Goal: Task Accomplishment & Management: Use online tool/utility

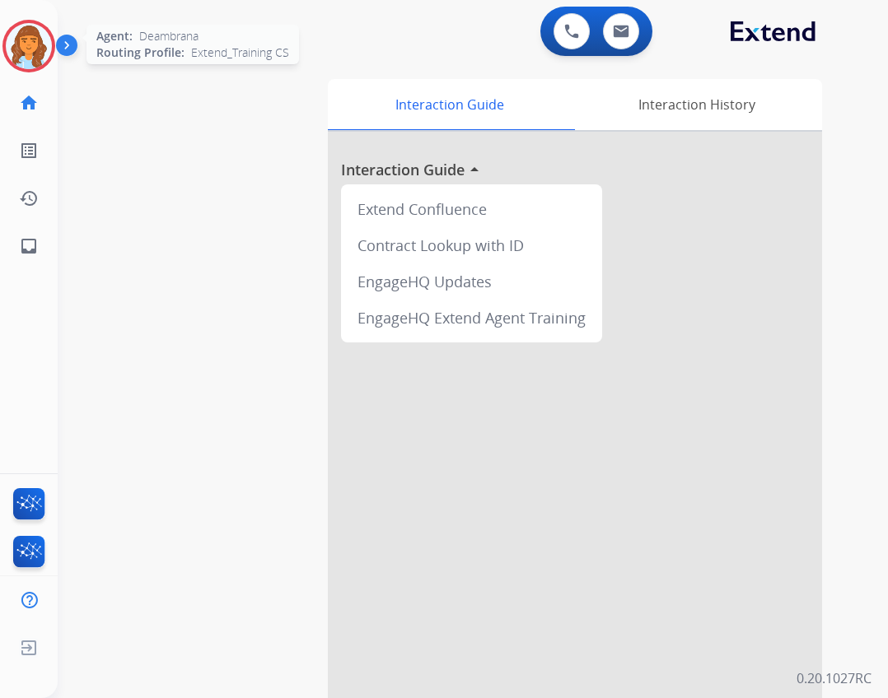
click at [48, 50] on img at bounding box center [29, 46] width 46 height 46
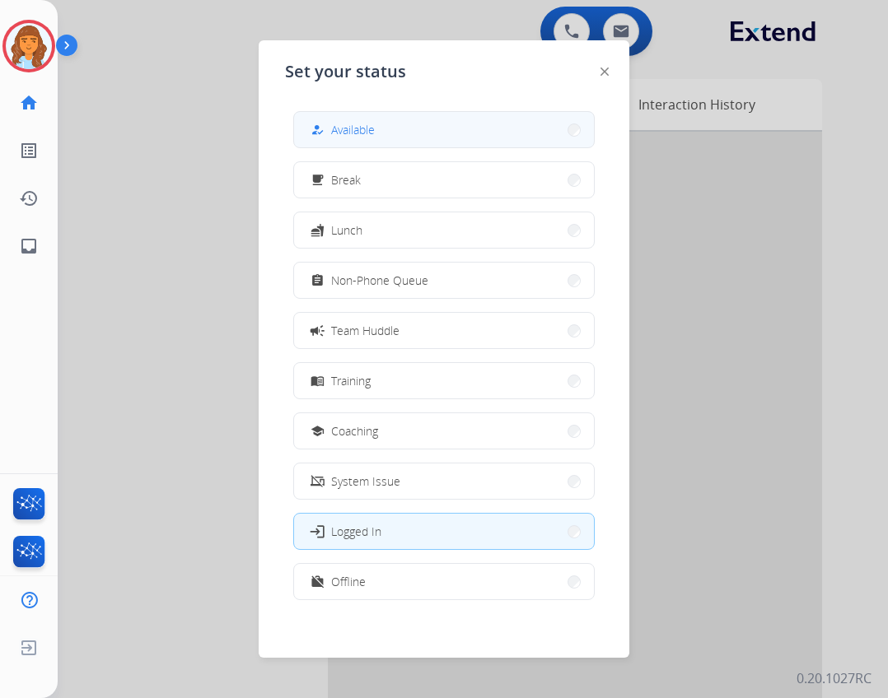
click at [432, 122] on button "how_to_reg Available" at bounding box center [444, 129] width 300 height 35
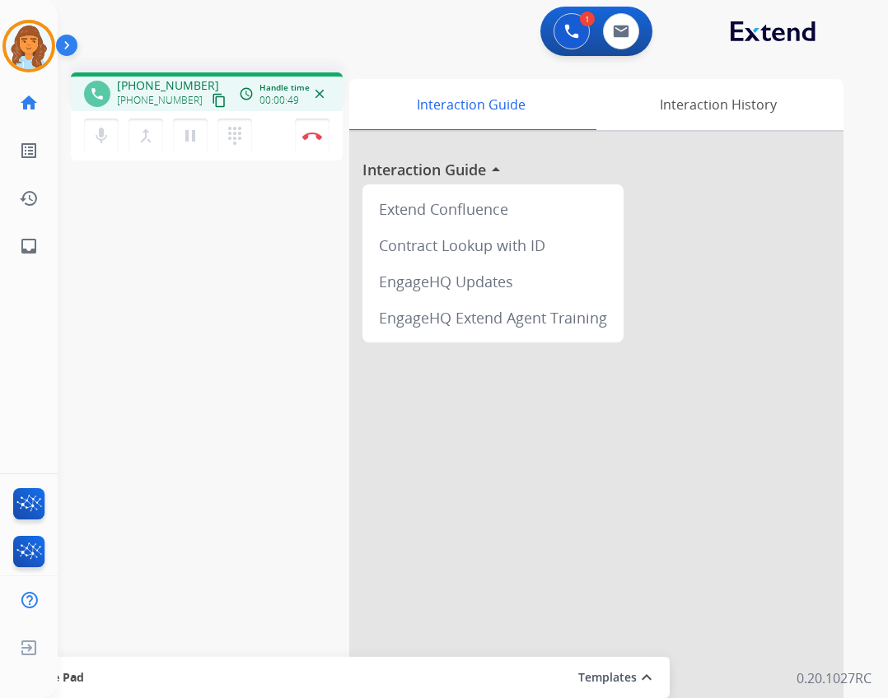
drag, startPoint x: 196, startPoint y: 102, endPoint x: 154, endPoint y: 109, distance: 42.6
click at [212, 102] on mat-icon "content_copy" at bounding box center [219, 100] width 15 height 15
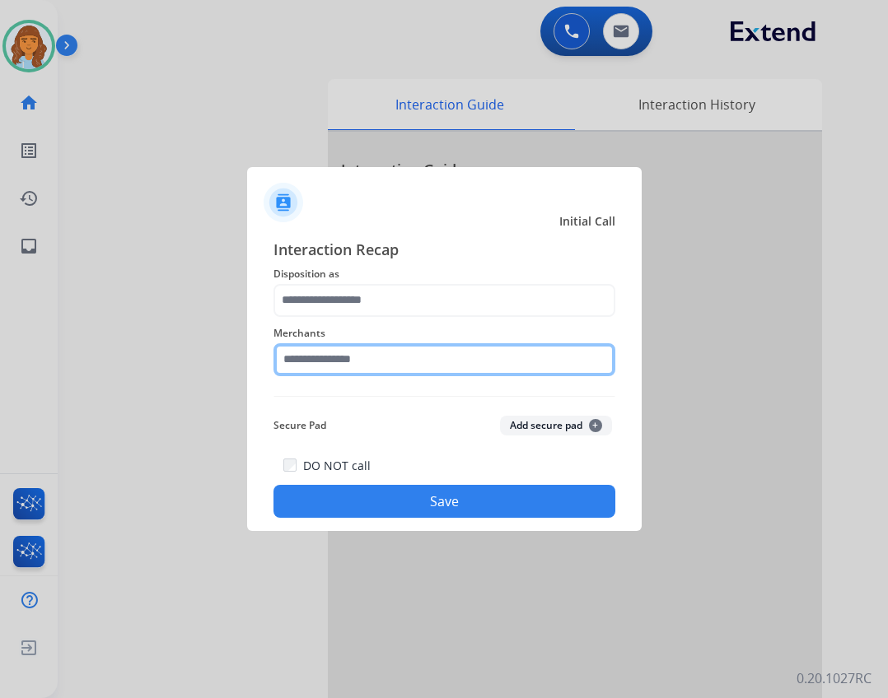
click at [367, 367] on input "text" at bounding box center [444, 359] width 342 height 33
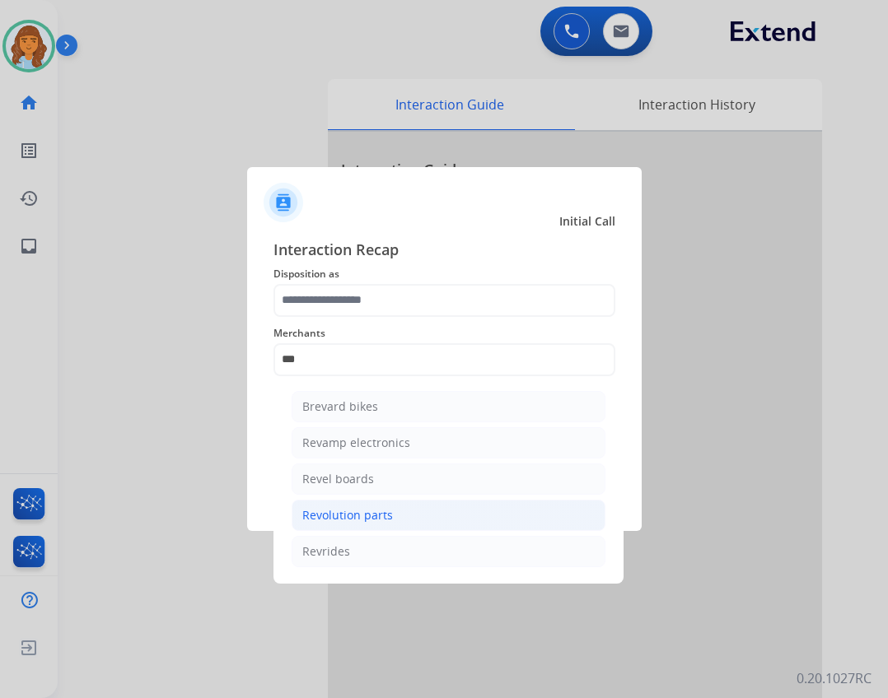
click at [370, 517] on div "Revolution parts" at bounding box center [347, 515] width 91 height 16
type input "**********"
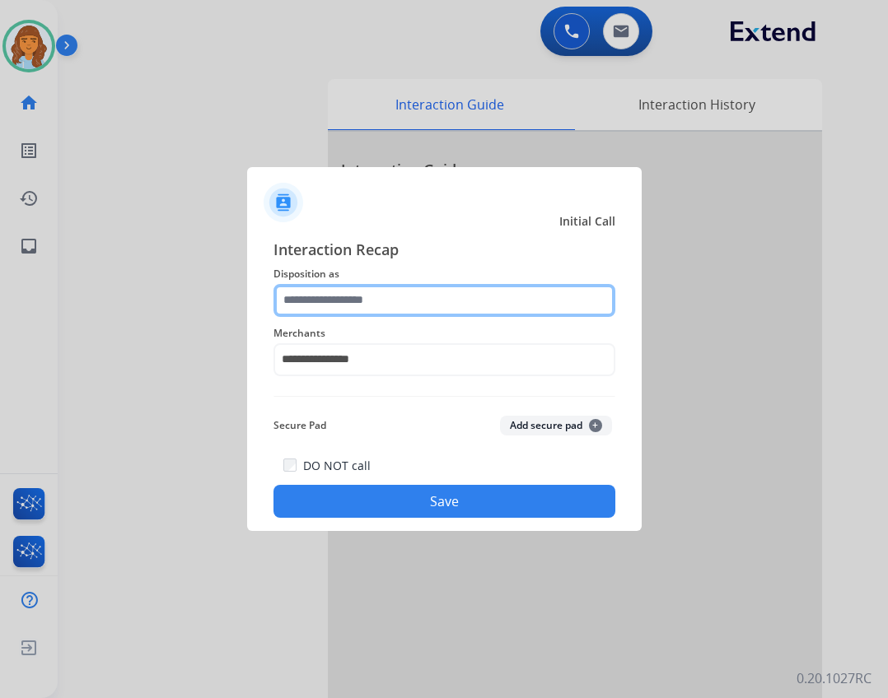
click at [311, 314] on input "text" at bounding box center [444, 300] width 342 height 33
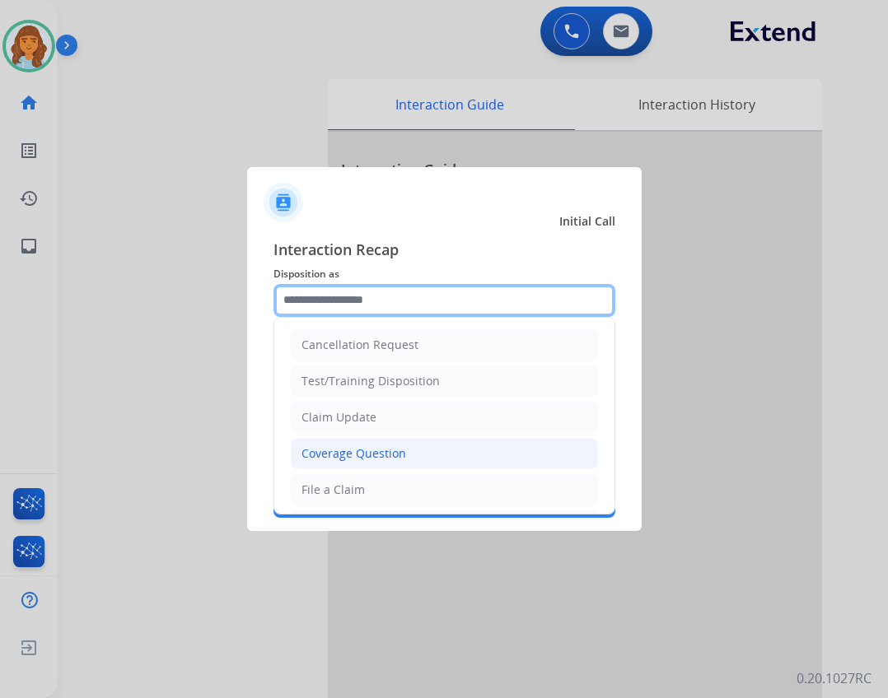
scroll to position [82, 0]
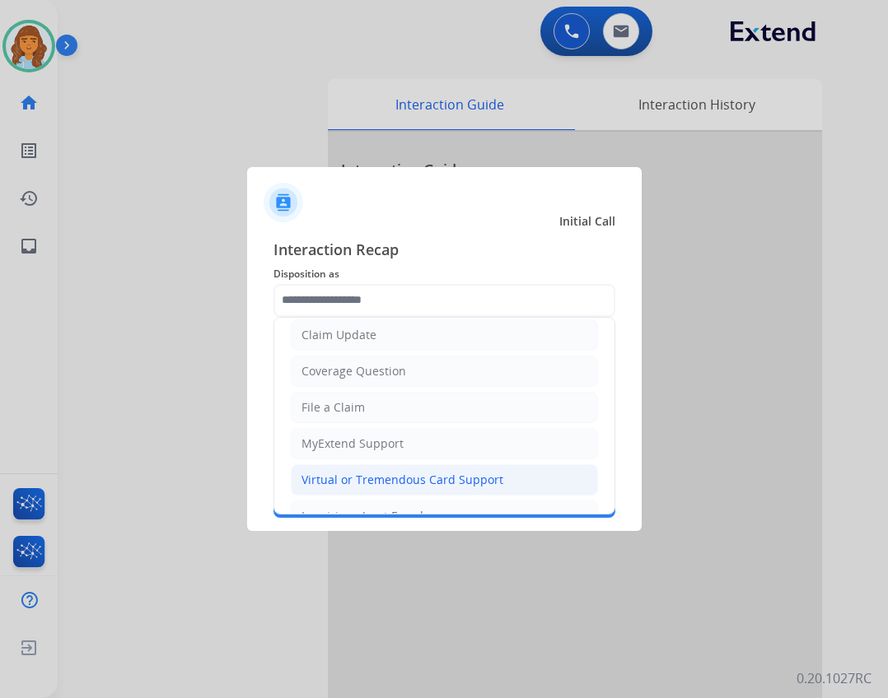
click at [352, 477] on div "Virtual or Tremendous Card Support" at bounding box center [402, 480] width 202 height 16
type input "**********"
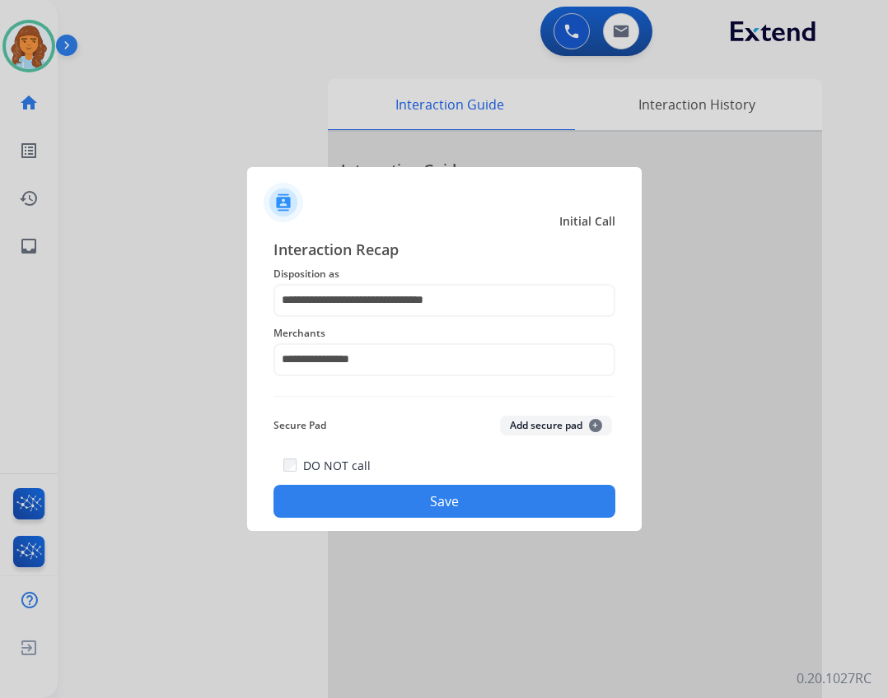
click at [392, 489] on button "Save" at bounding box center [444, 501] width 342 height 33
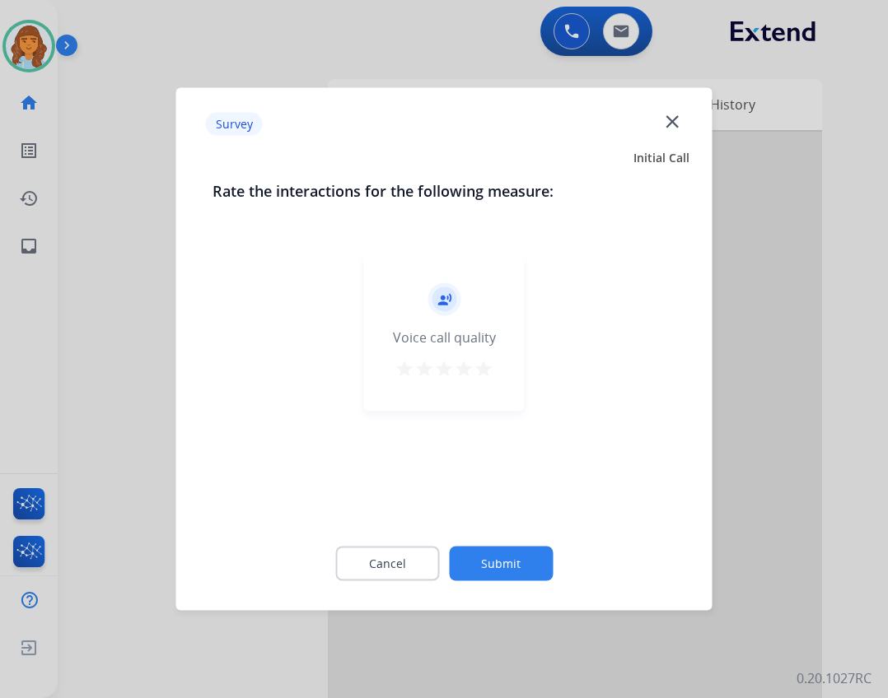
drag, startPoint x: 426, startPoint y: 524, endPoint x: 440, endPoint y: 546, distance: 26.0
click at [434, 541] on div "Rate the interactions for the following measure: record_voice_over Voice call q…" at bounding box center [444, 390] width 516 height 422
click at [447, 564] on div "Cancel Submit" at bounding box center [444, 564] width 464 height 74
click at [468, 561] on button "Submit" at bounding box center [501, 564] width 104 height 35
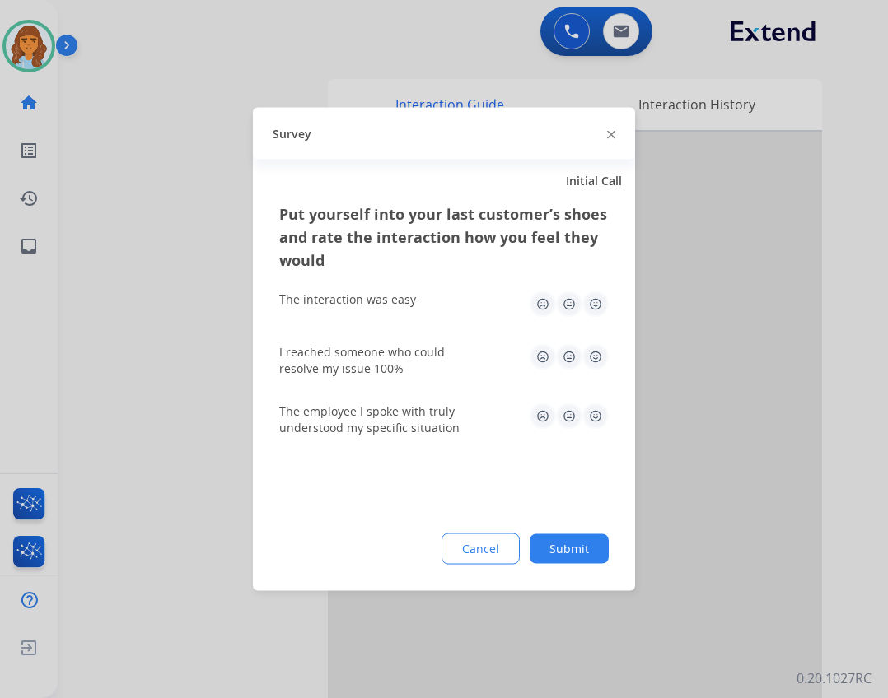
click at [538, 548] on button "Submit" at bounding box center [568, 549] width 79 height 30
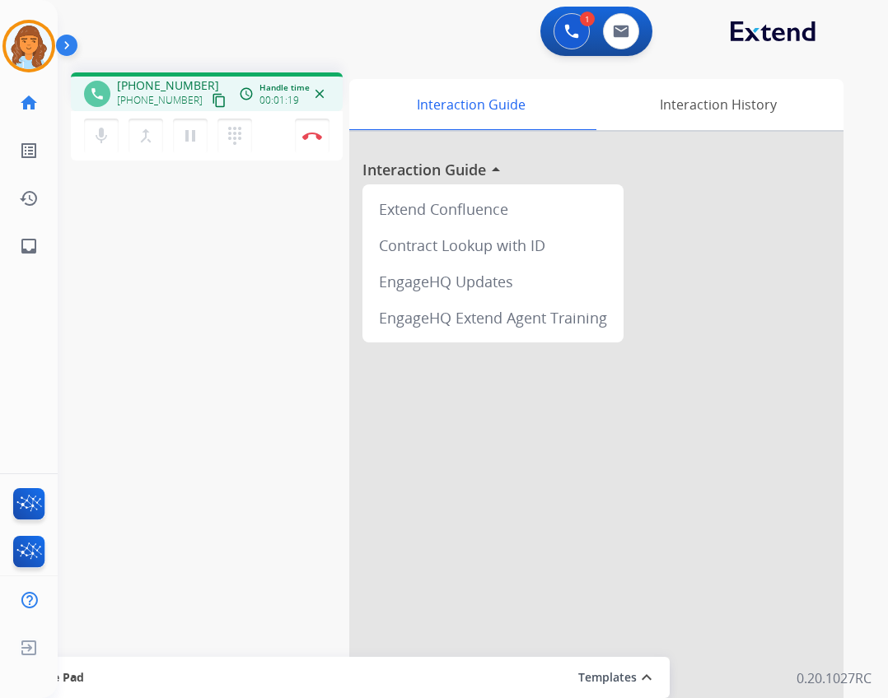
click at [209, 103] on button "content_copy" at bounding box center [219, 101] width 20 height 20
click at [212, 102] on mat-icon "content_copy" at bounding box center [219, 100] width 15 height 15
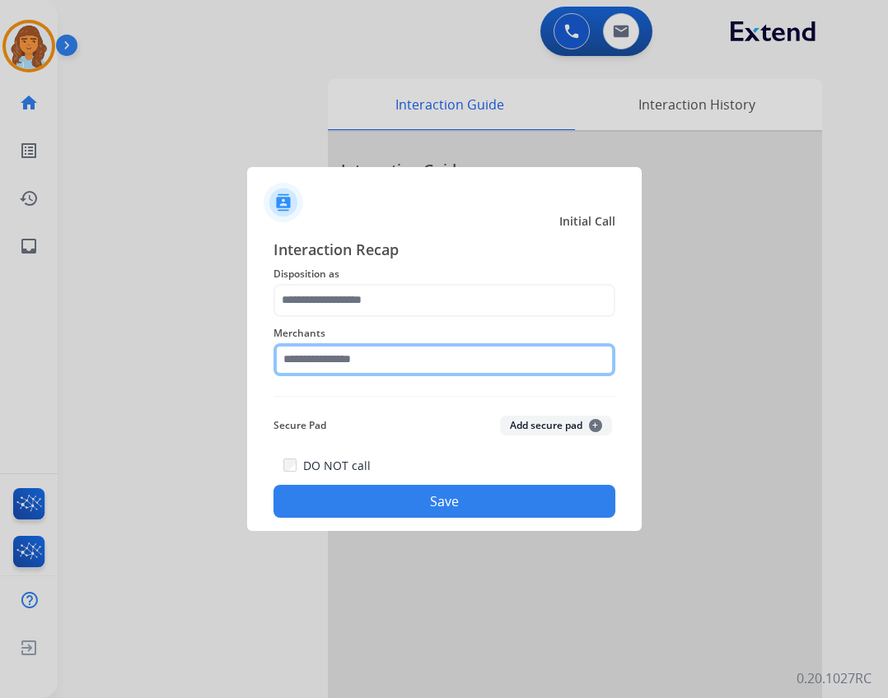
click at [384, 367] on input "text" at bounding box center [444, 359] width 342 height 33
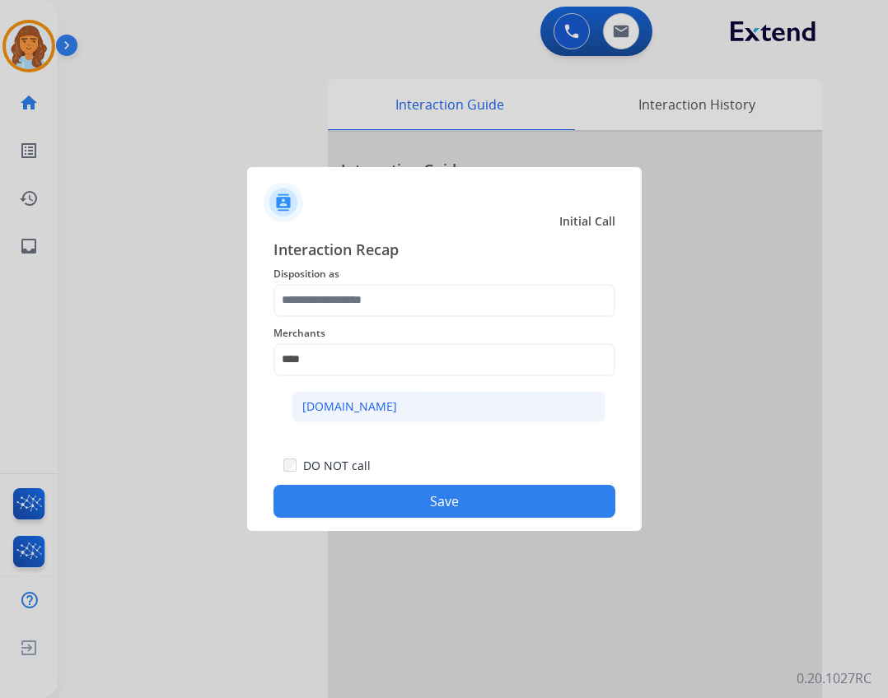
drag, startPoint x: 366, startPoint y: 439, endPoint x: 362, endPoint y: 417, distance: 21.7
click at [366, 436] on div "Interaction Recap Disposition as Merchants **** [DOMAIN_NAME] Secure Pad Add se…" at bounding box center [444, 378] width 342 height 281
click at [359, 408] on div "[DOMAIN_NAME]" at bounding box center [349, 406] width 95 height 16
type input "**********"
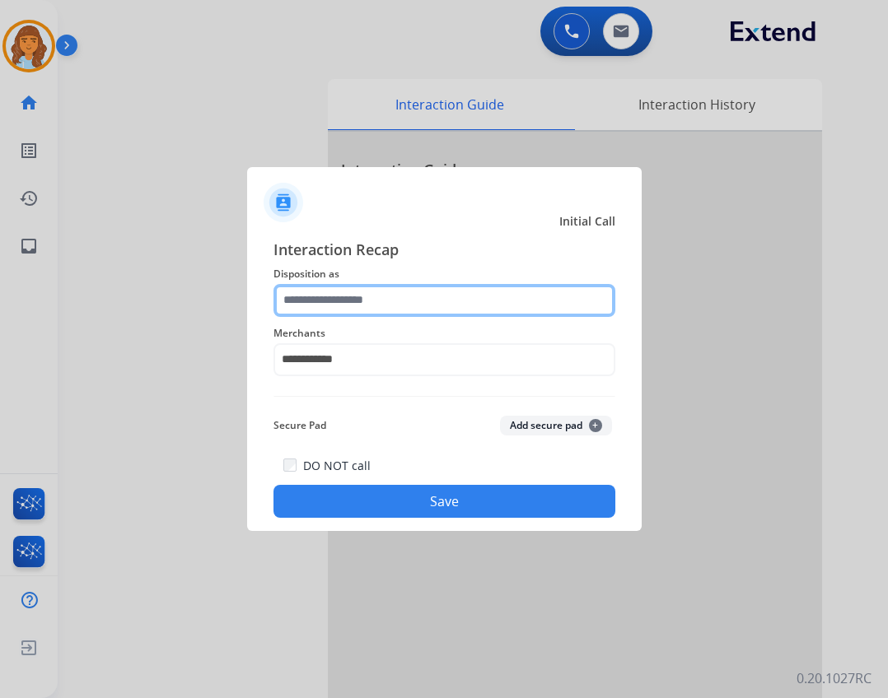
click at [380, 291] on input "text" at bounding box center [444, 300] width 342 height 33
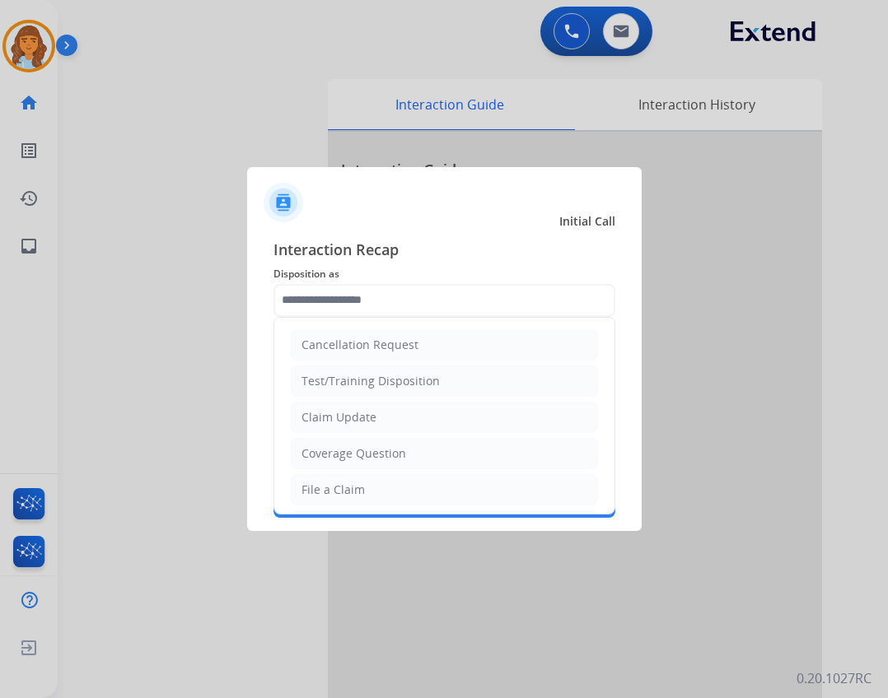
click at [401, 479] on li "File a Claim" at bounding box center [444, 489] width 307 height 31
type input "**********"
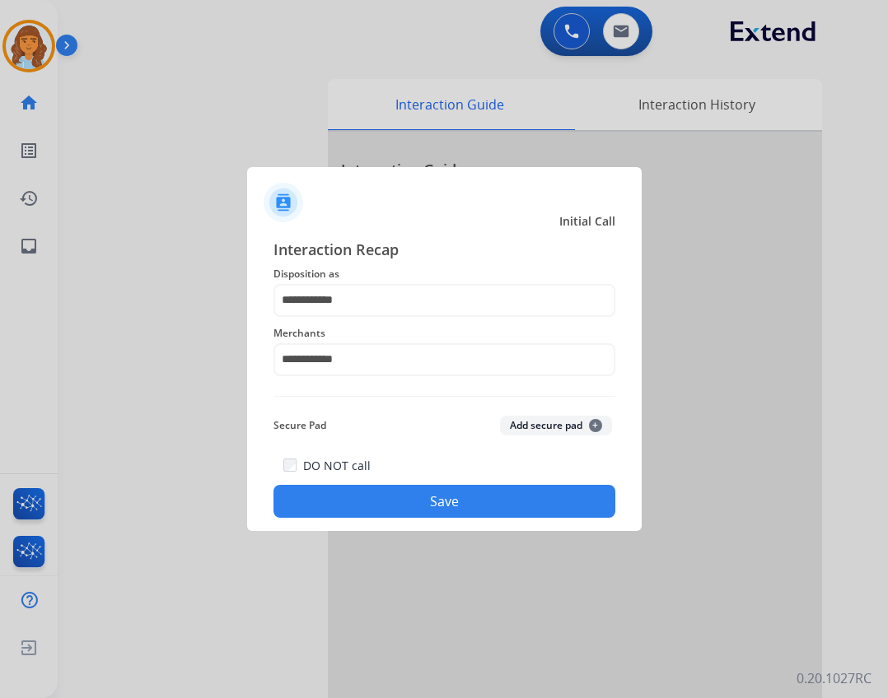
click at [436, 493] on button "Save" at bounding box center [444, 501] width 342 height 33
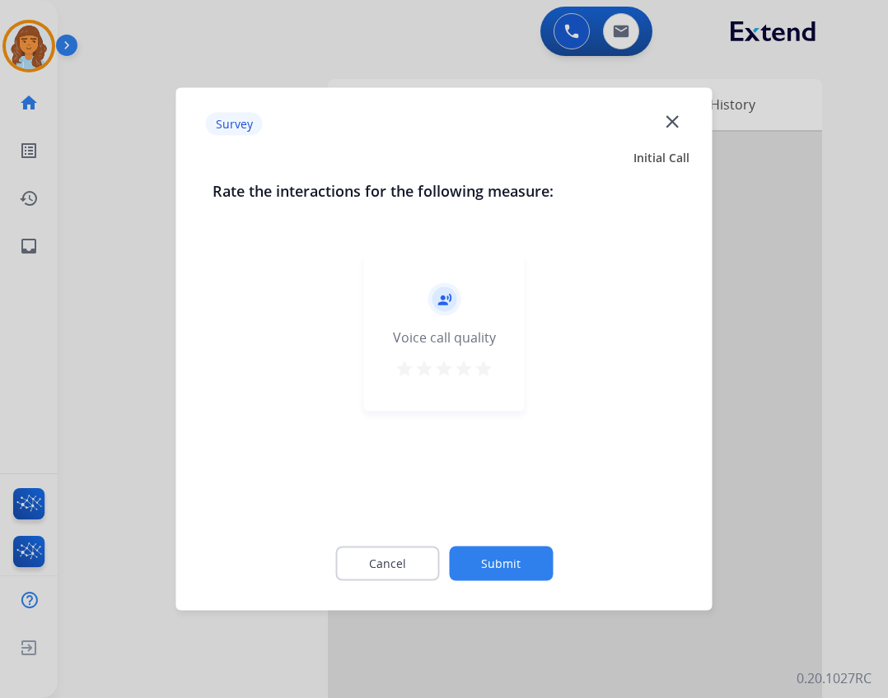
click at [510, 569] on button "Submit" at bounding box center [501, 564] width 104 height 35
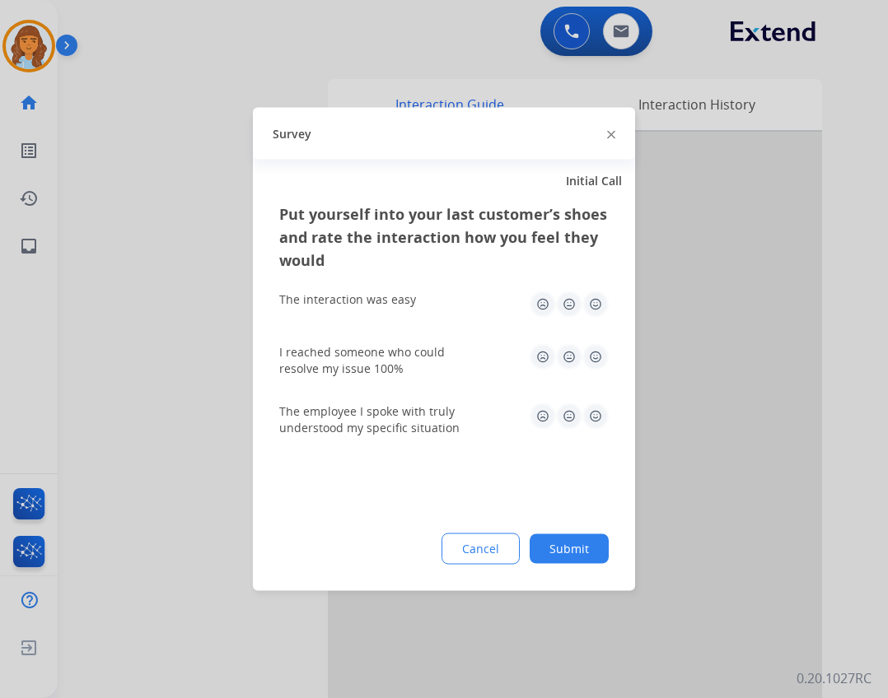
drag, startPoint x: 579, startPoint y: 560, endPoint x: 563, endPoint y: 550, distance: 18.5
click at [574, 558] on button "Submit" at bounding box center [568, 549] width 79 height 30
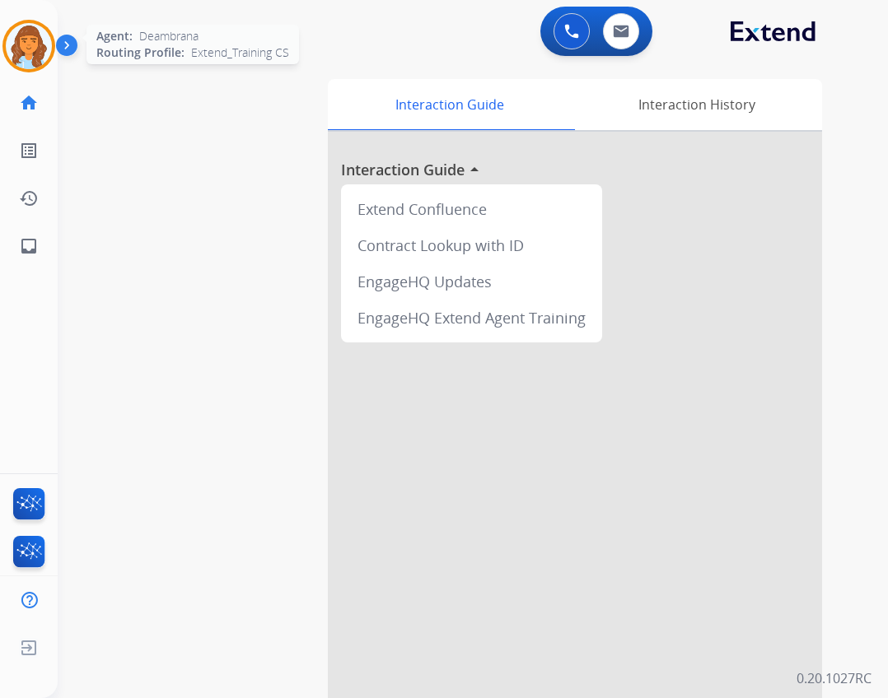
click at [42, 62] on img at bounding box center [29, 46] width 46 height 46
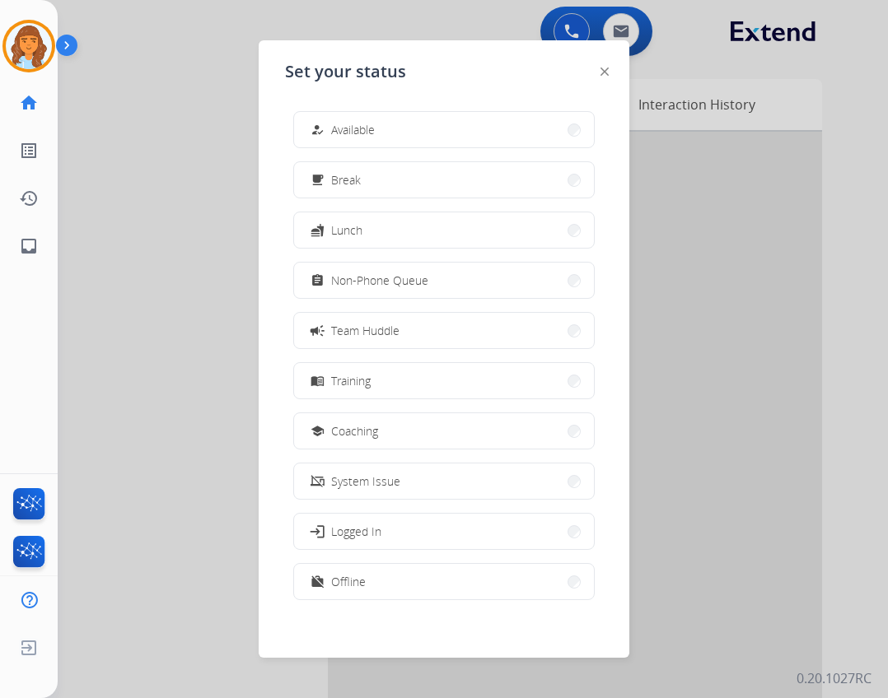
click at [379, 148] on div "how_to_reg Available free_breakfast Break fastfood Lunch assignment Non-Phone Q…" at bounding box center [444, 357] width 318 height 519
click at [376, 142] on button "how_to_reg Available" at bounding box center [444, 129] width 300 height 35
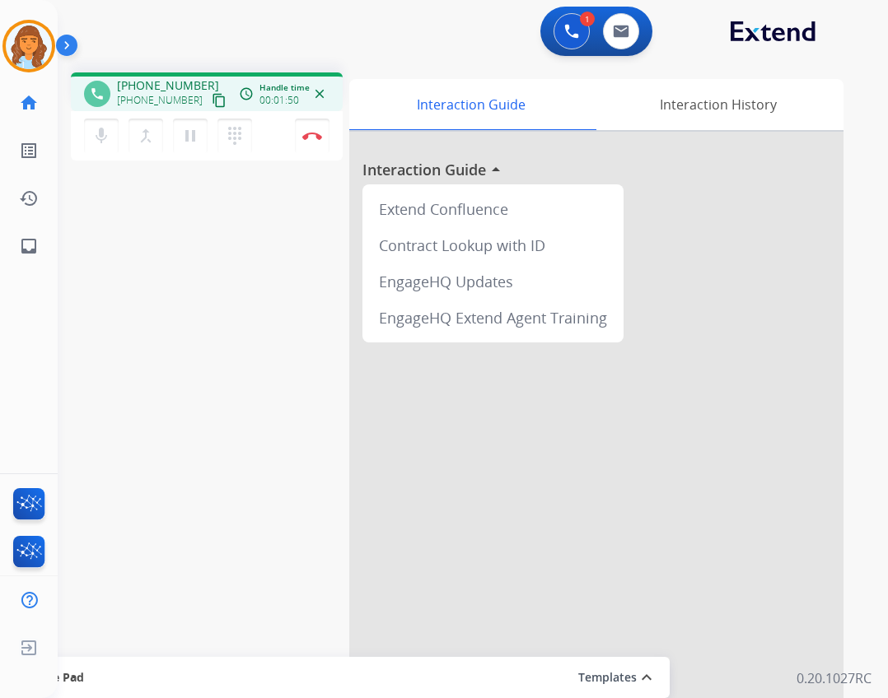
click at [210, 104] on button "content_copy" at bounding box center [219, 101] width 20 height 20
click at [55, 242] on ul "inbox Emails Emails" at bounding box center [29, 246] width 58 height 48
click at [40, 248] on link "inbox Emails" at bounding box center [29, 246] width 46 height 46
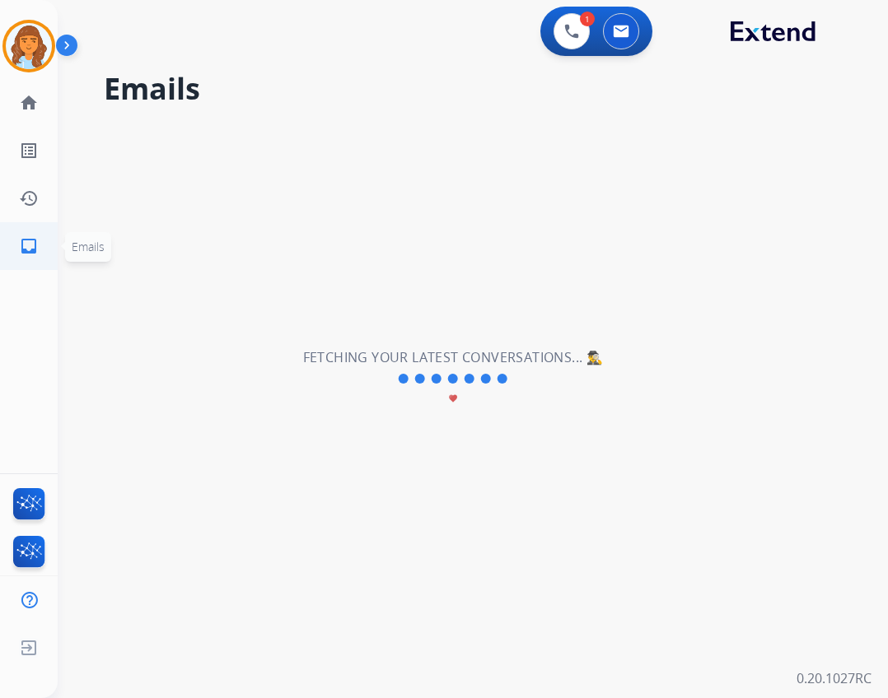
click at [45, 254] on link "inbox Emails" at bounding box center [29, 246] width 46 height 46
click at [24, 100] on mat-icon "home" at bounding box center [29, 103] width 20 height 20
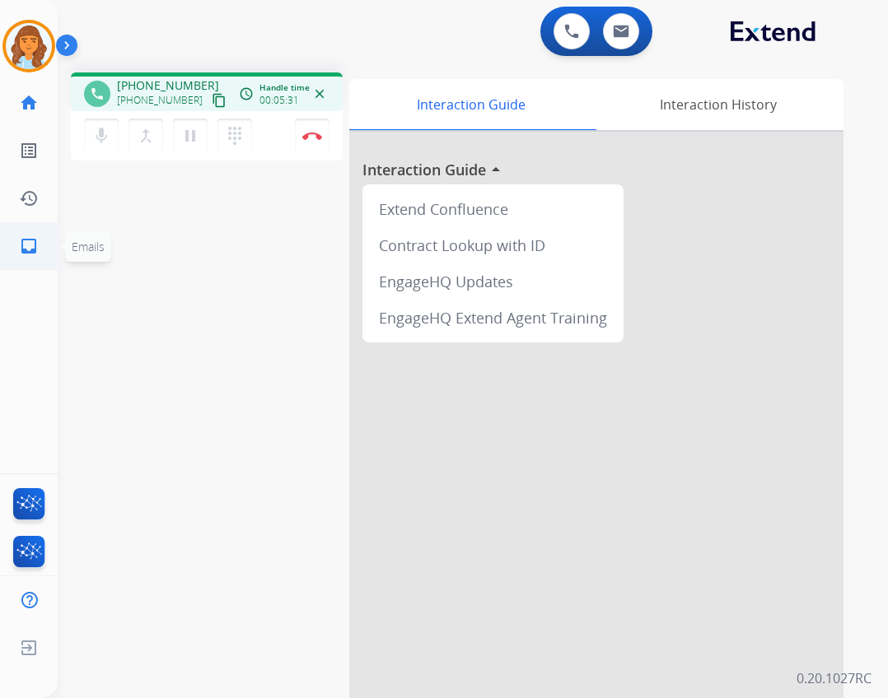
click at [49, 249] on link "inbox Emails" at bounding box center [29, 246] width 46 height 46
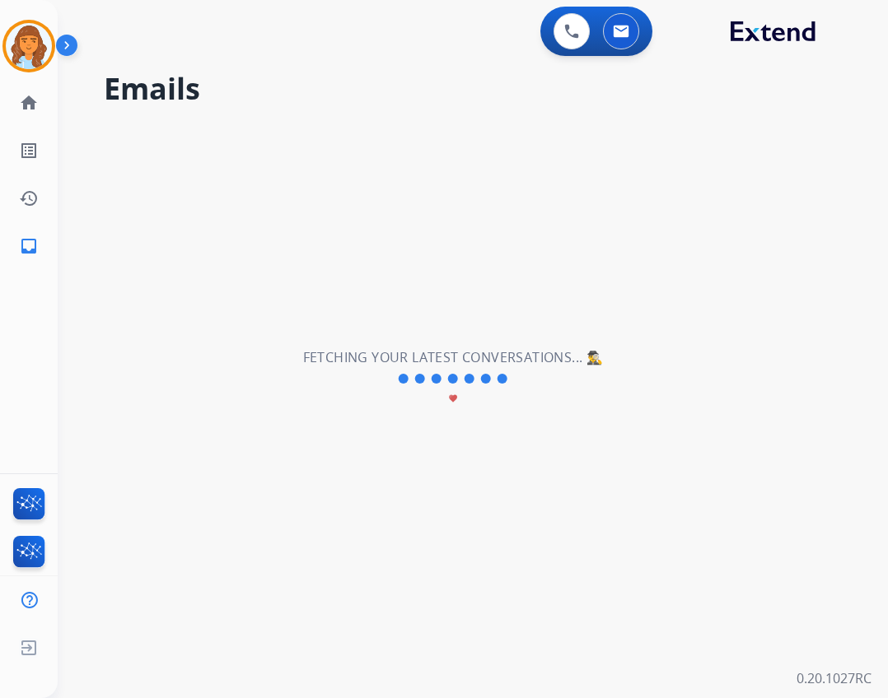
click at [524, 389] on div "Fetching your latest conversations... 🕵️‍♂️ favorite" at bounding box center [453, 378] width 301 height 63
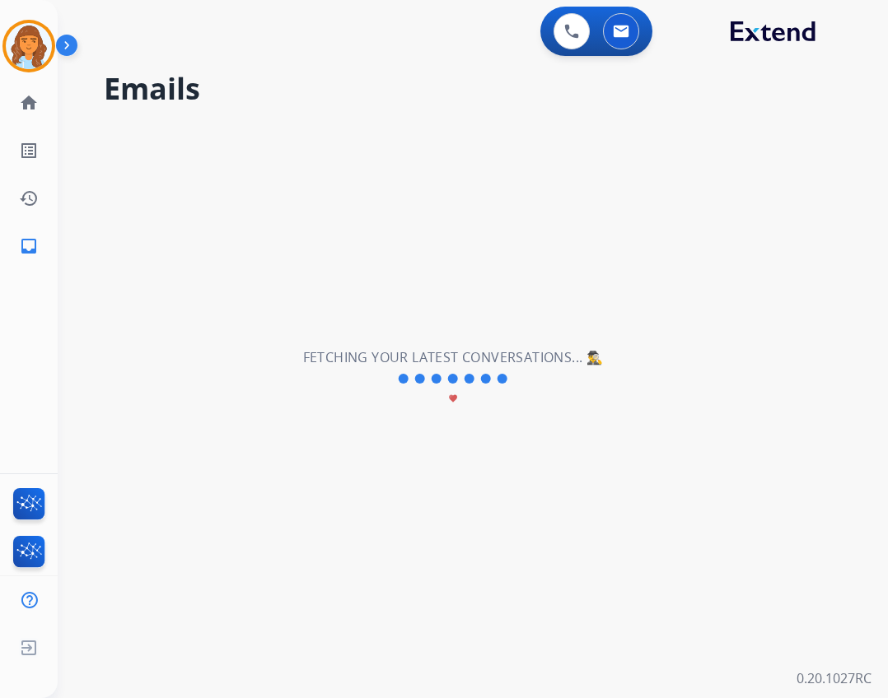
click at [524, 389] on div "Fetching your latest conversations... 🕵️‍♂️ favorite" at bounding box center [453, 378] width 301 height 63
click at [51, 100] on ul "home Home Home" at bounding box center [29, 103] width 58 height 48
click at [46, 109] on link "home Home" at bounding box center [29, 103] width 46 height 46
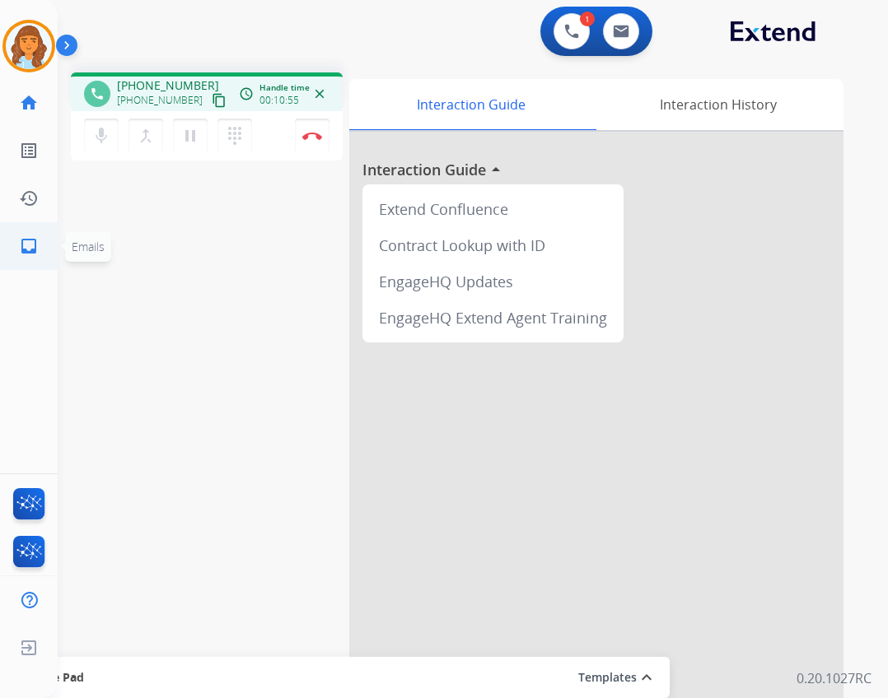
click at [30, 255] on link "inbox Emails" at bounding box center [29, 246] width 46 height 46
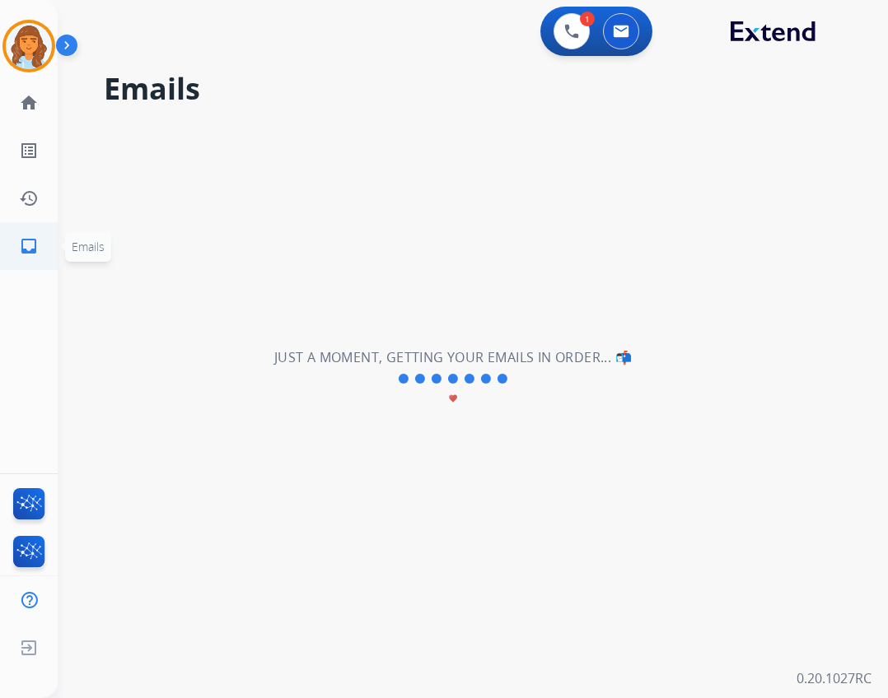
click at [44, 238] on link "inbox Emails" at bounding box center [29, 246] width 46 height 46
click at [54, 97] on ul "home Home Home" at bounding box center [29, 103] width 58 height 48
click at [9, 105] on link "home Home" at bounding box center [29, 103] width 46 height 46
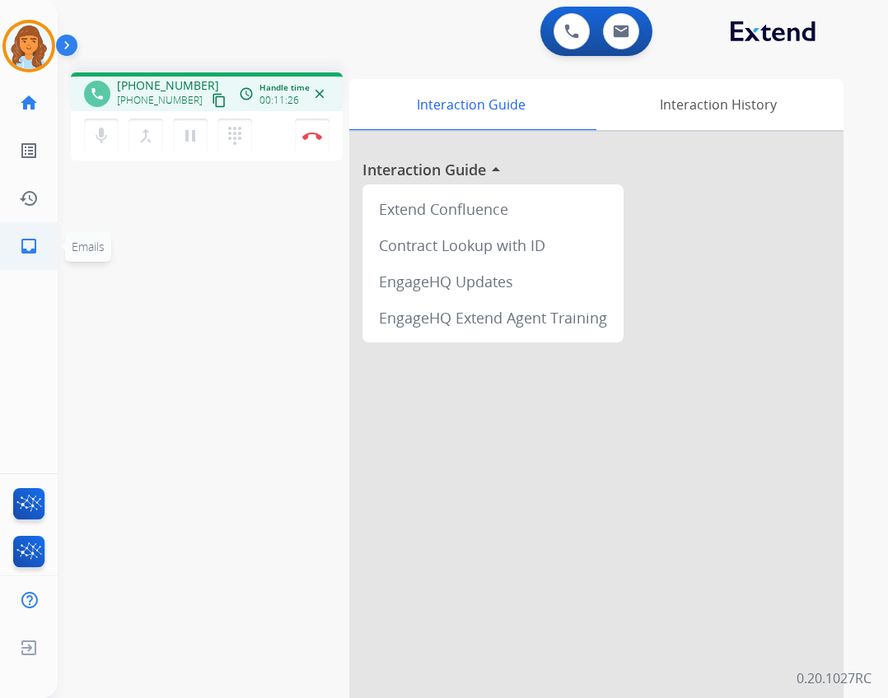
click at [30, 245] on mat-icon "inbox" at bounding box center [29, 246] width 20 height 20
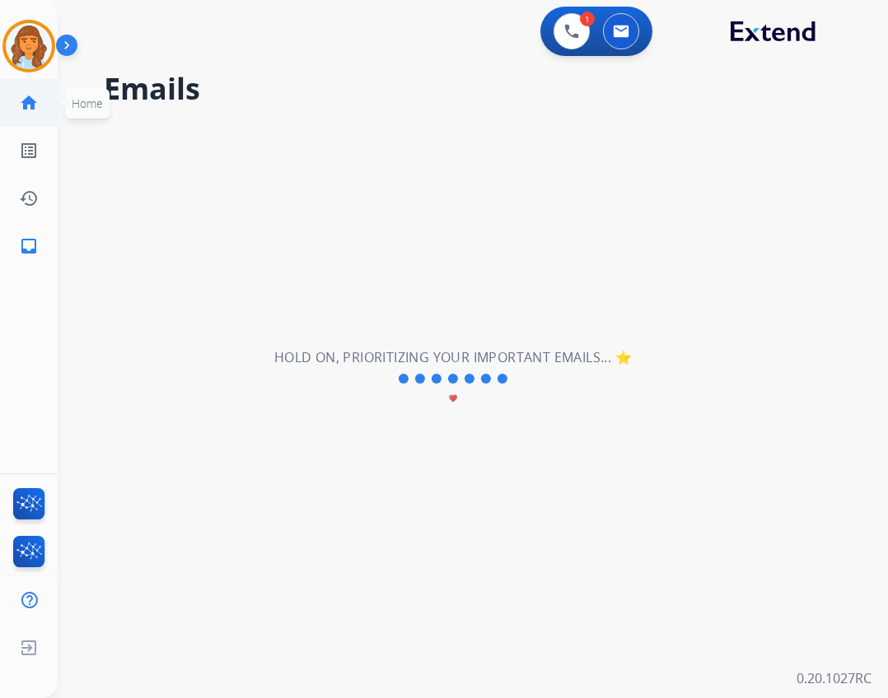
click at [26, 100] on mat-icon "home" at bounding box center [29, 103] width 20 height 20
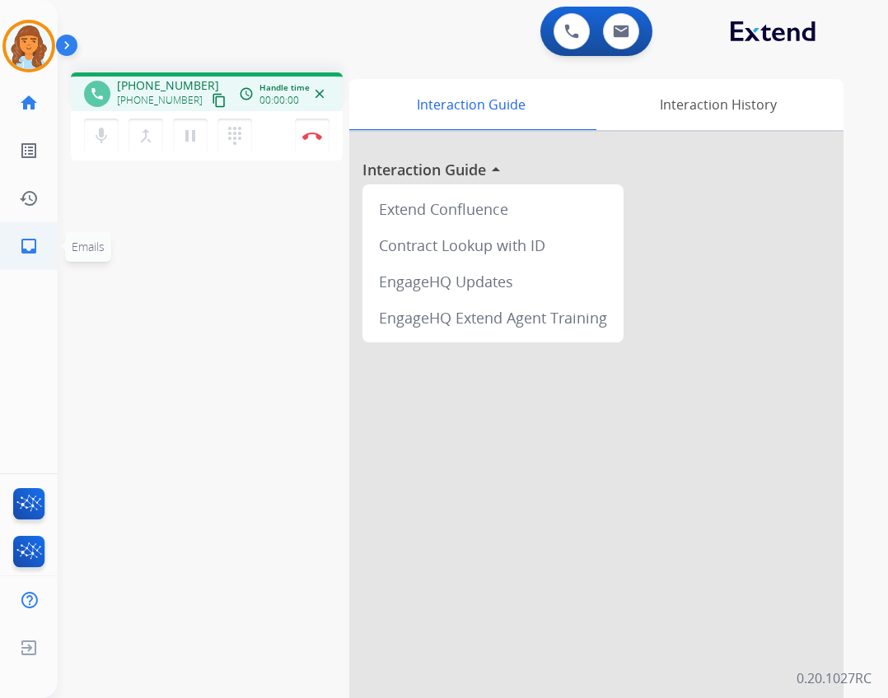
click at [38, 262] on link "inbox Emails" at bounding box center [29, 246] width 46 height 46
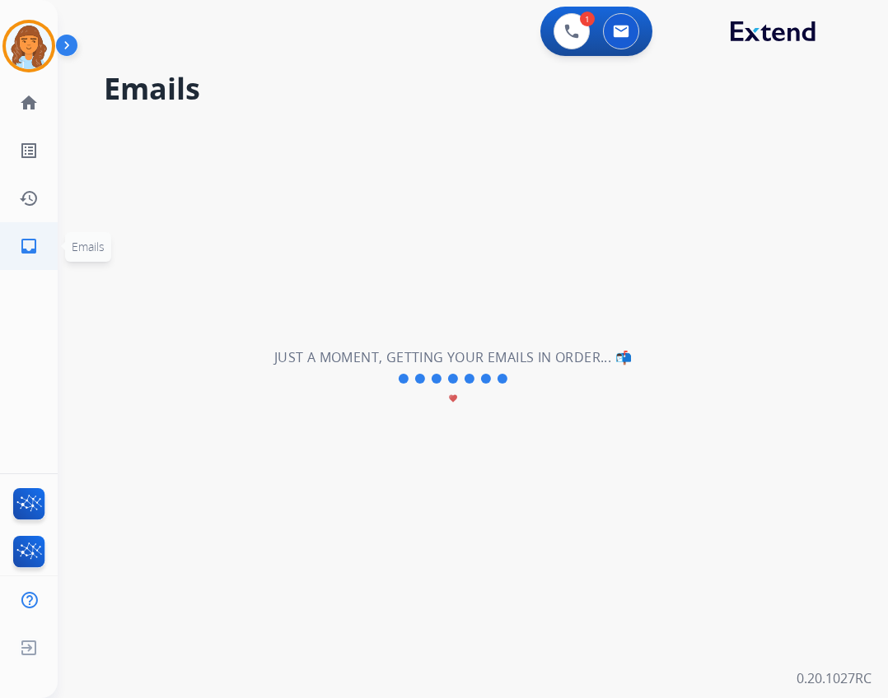
click at [44, 248] on link "inbox Emails" at bounding box center [29, 246] width 46 height 46
click at [44, 252] on link "inbox Emails" at bounding box center [29, 246] width 46 height 46
click at [35, 105] on mat-icon "home" at bounding box center [29, 103] width 20 height 20
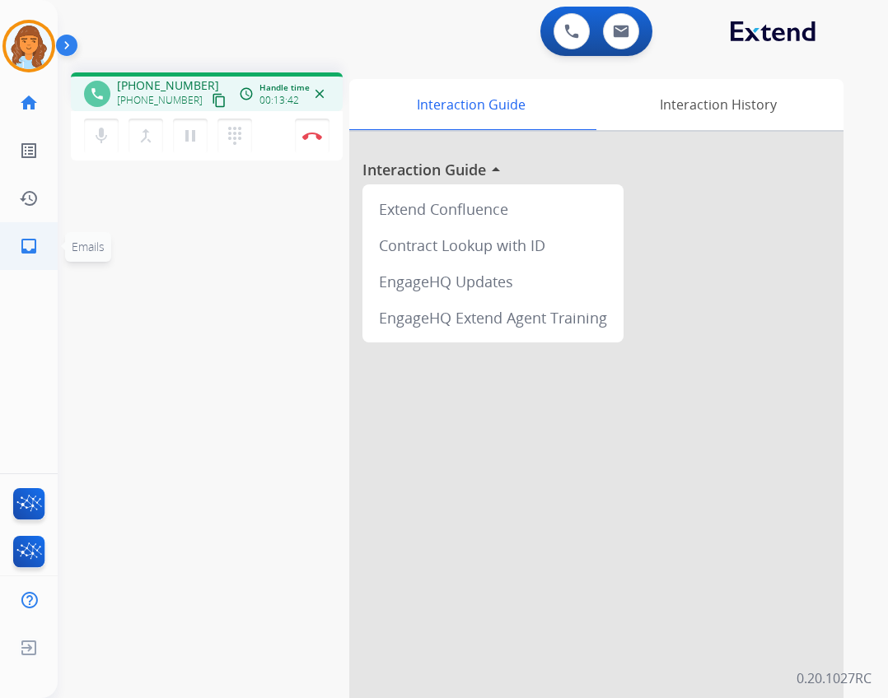
click at [30, 256] on link "inbox Emails" at bounding box center [29, 246] width 46 height 46
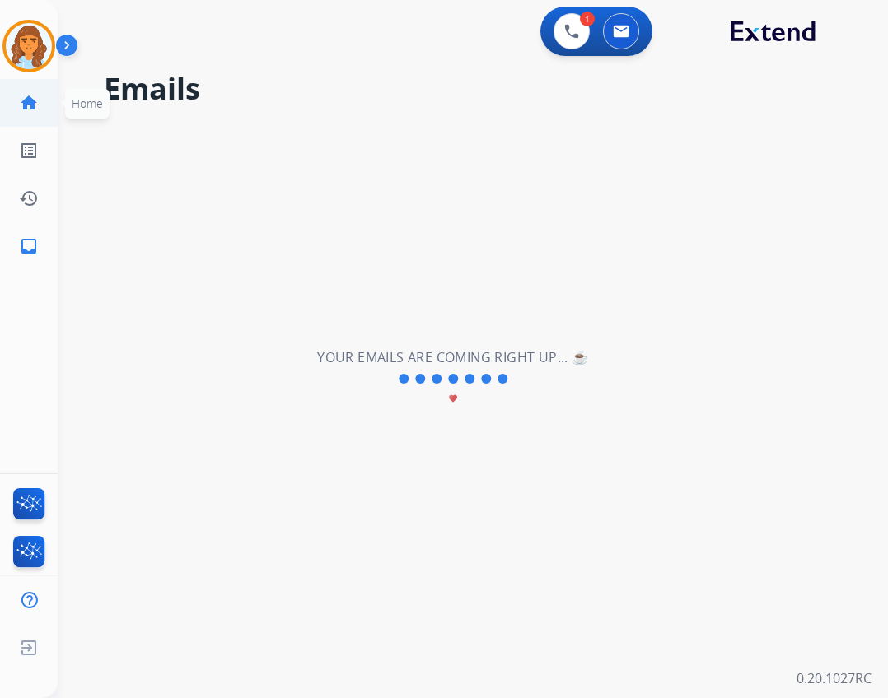
click at [41, 107] on link "home Home" at bounding box center [29, 103] width 46 height 46
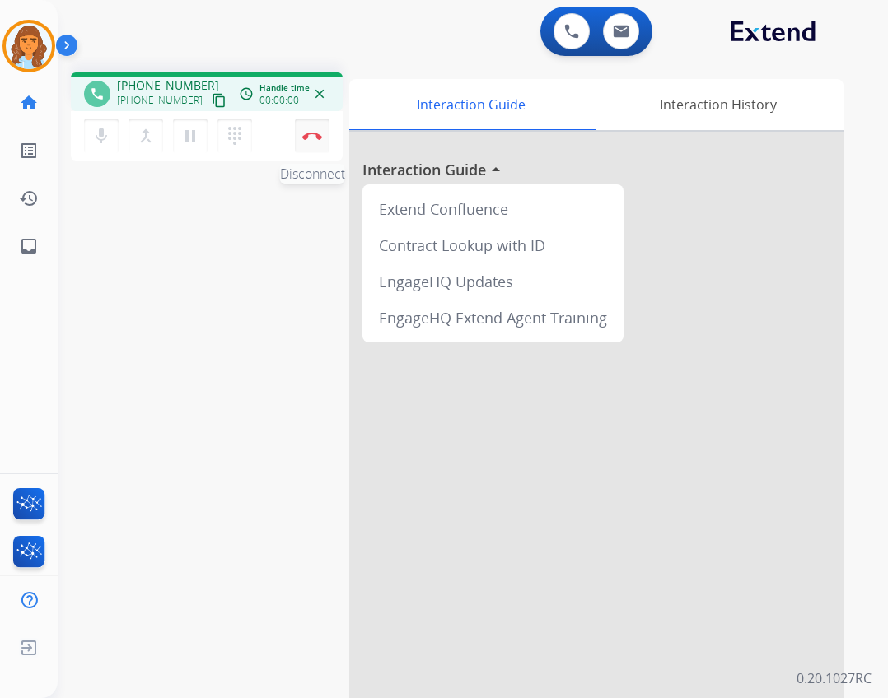
click at [317, 138] on img at bounding box center [312, 136] width 20 height 8
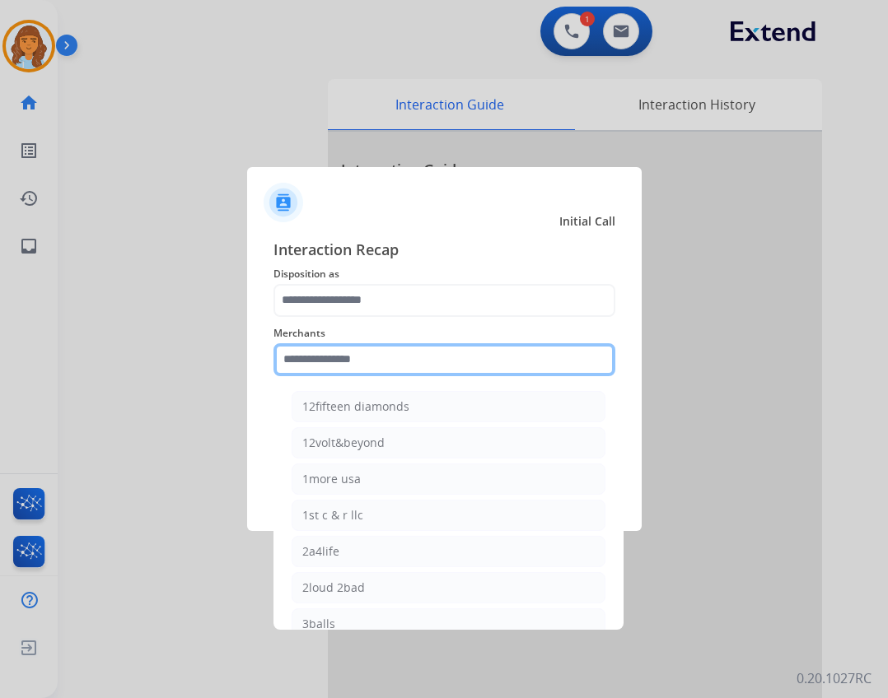
click at [375, 361] on input "text" at bounding box center [444, 359] width 342 height 33
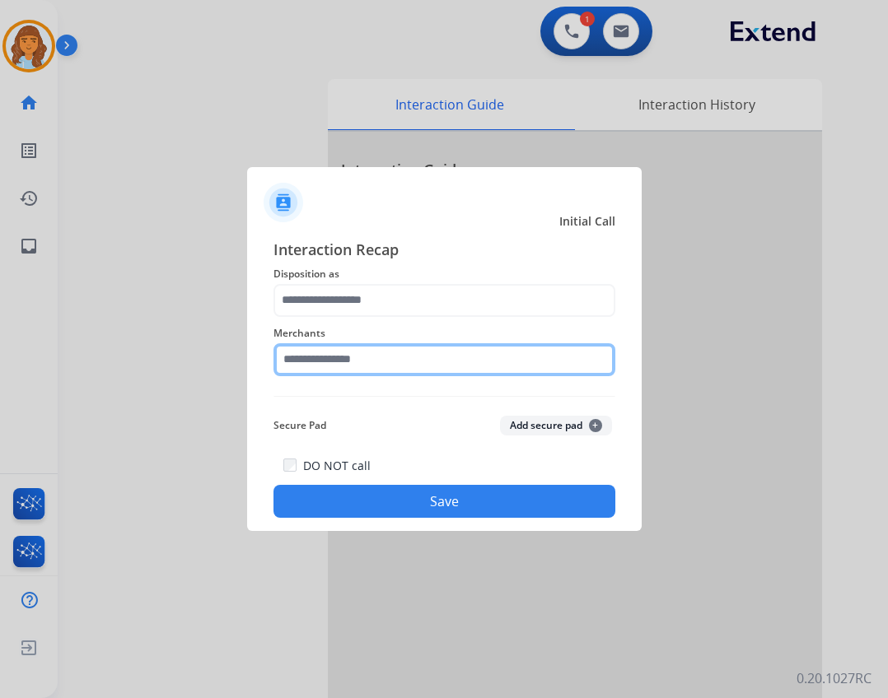
click at [314, 363] on input "text" at bounding box center [444, 359] width 342 height 33
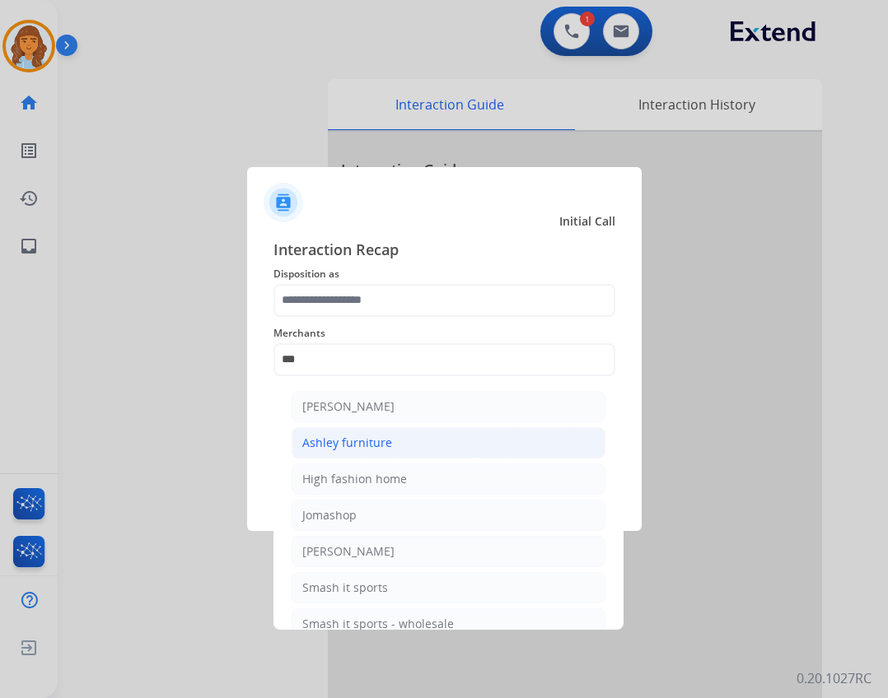
click at [408, 435] on li "Ashley furniture" at bounding box center [448, 442] width 314 height 31
type input "**********"
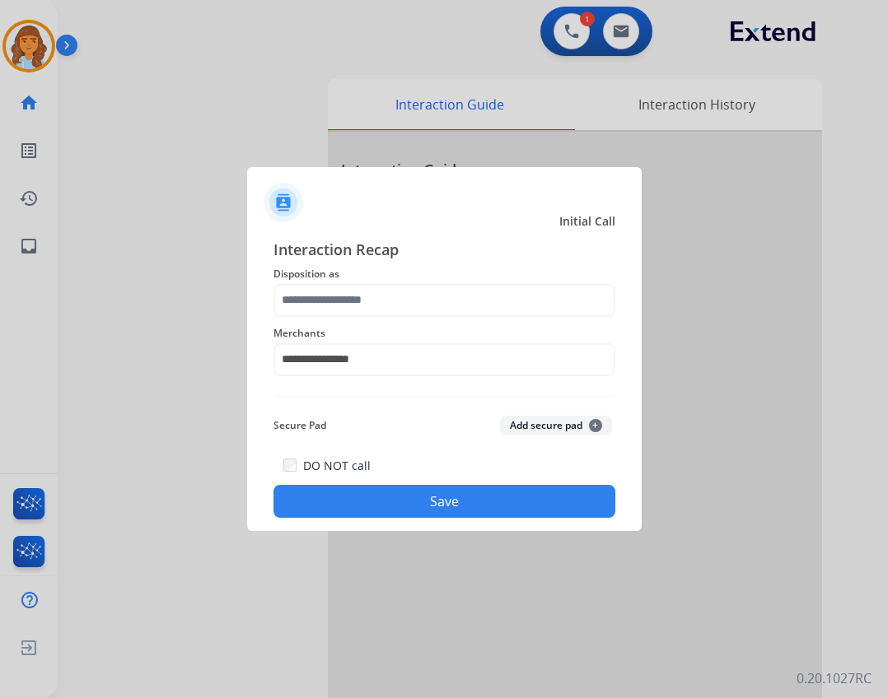
click at [392, 320] on div "**********" at bounding box center [444, 350] width 342 height 66
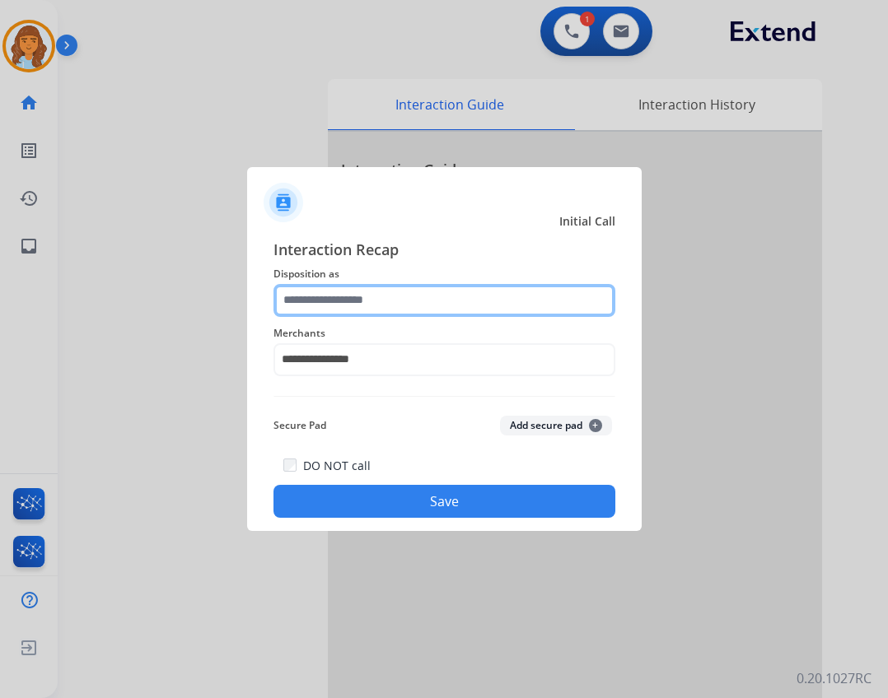
click at [387, 296] on input "text" at bounding box center [444, 300] width 342 height 33
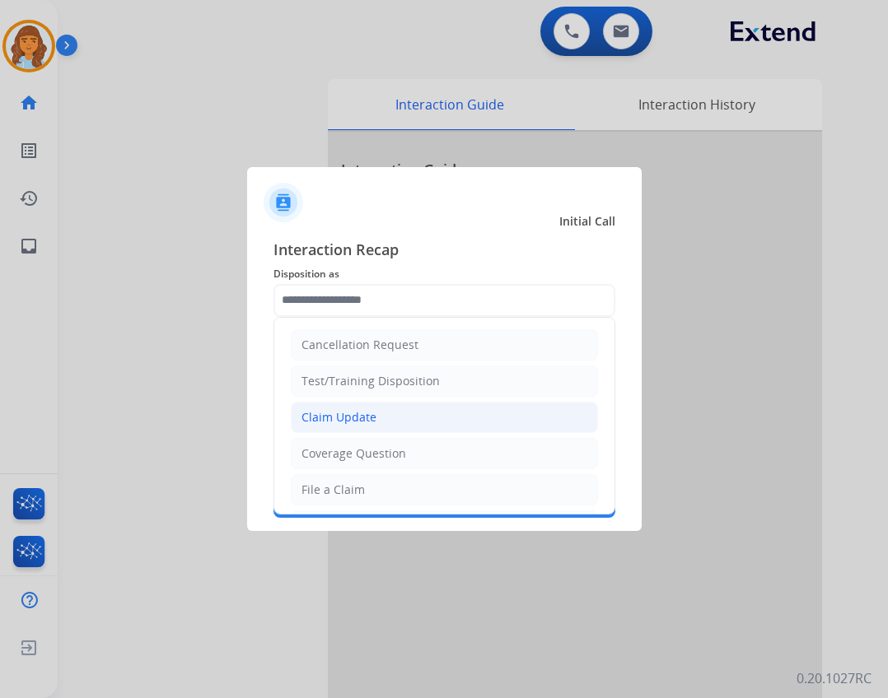
click at [375, 422] on li "Claim Update" at bounding box center [444, 417] width 307 height 31
type input "**********"
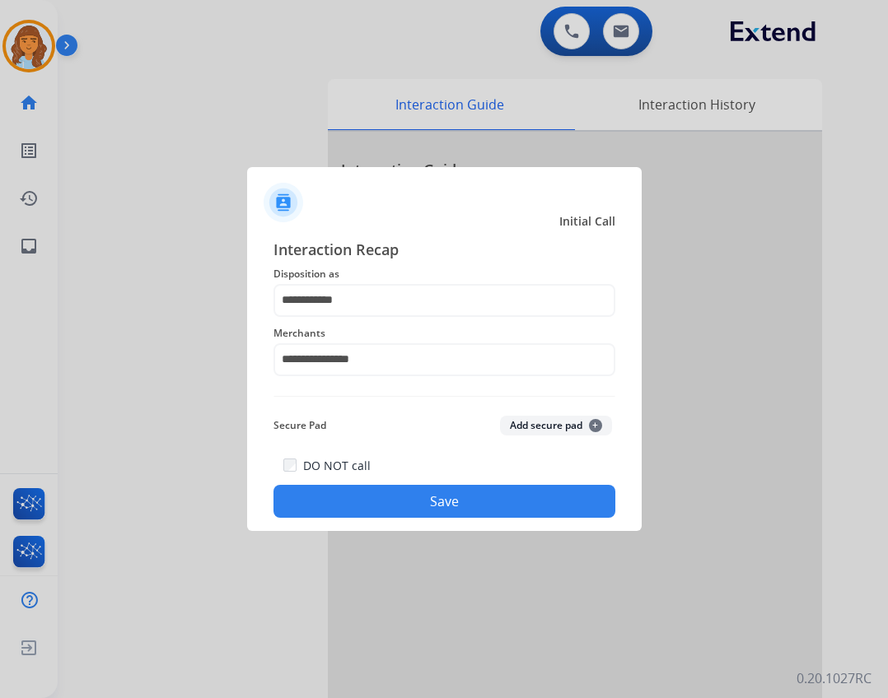
drag, startPoint x: 405, startPoint y: 475, endPoint x: 405, endPoint y: 494, distance: 18.9
click at [405, 488] on div "DO NOT call Save" at bounding box center [444, 486] width 342 height 63
click at [405, 494] on button "Save" at bounding box center [444, 501] width 342 height 33
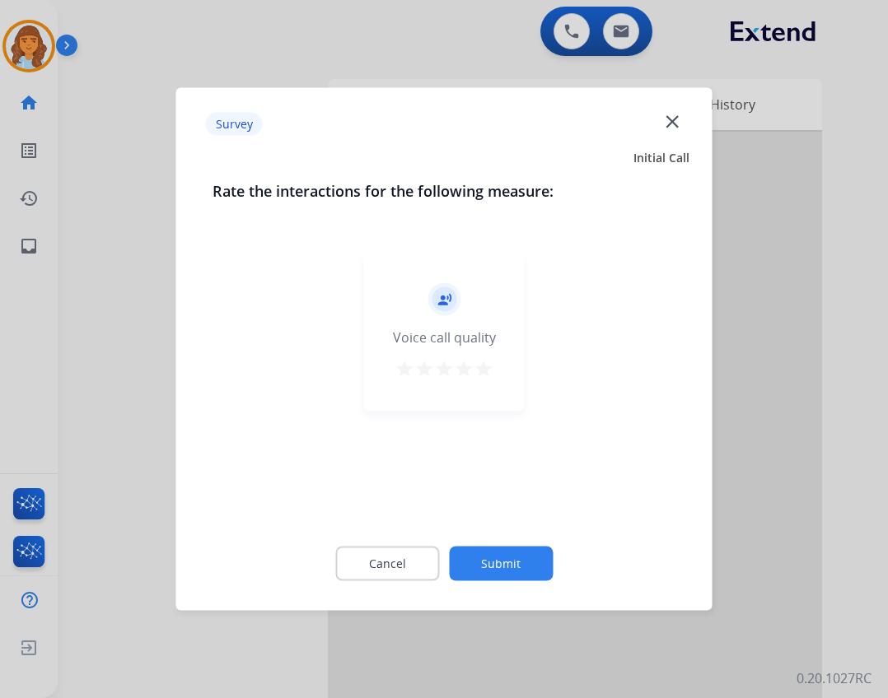
click at [493, 553] on button "Submit" at bounding box center [501, 564] width 104 height 35
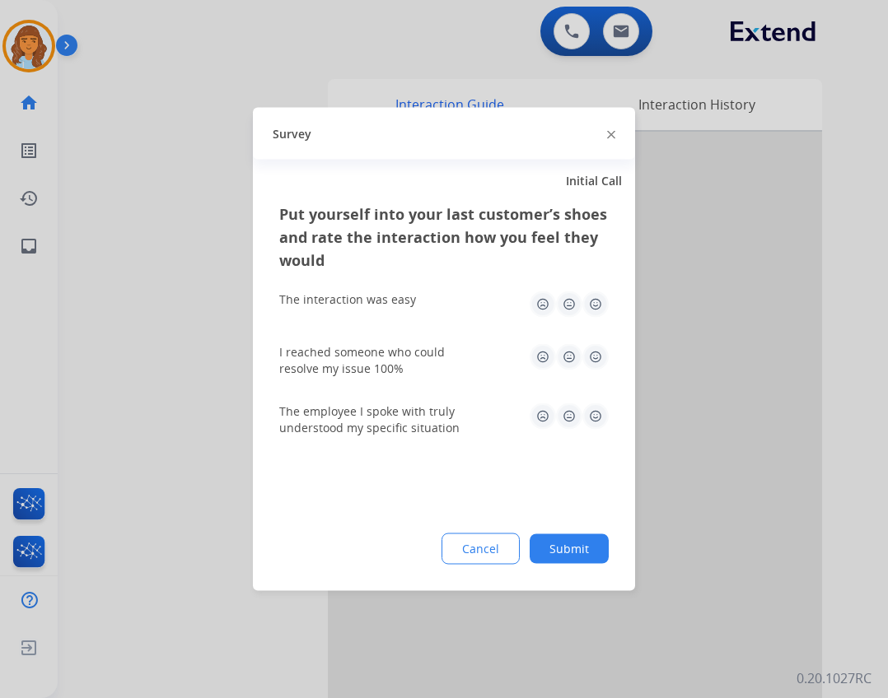
click at [545, 549] on button "Submit" at bounding box center [568, 549] width 79 height 30
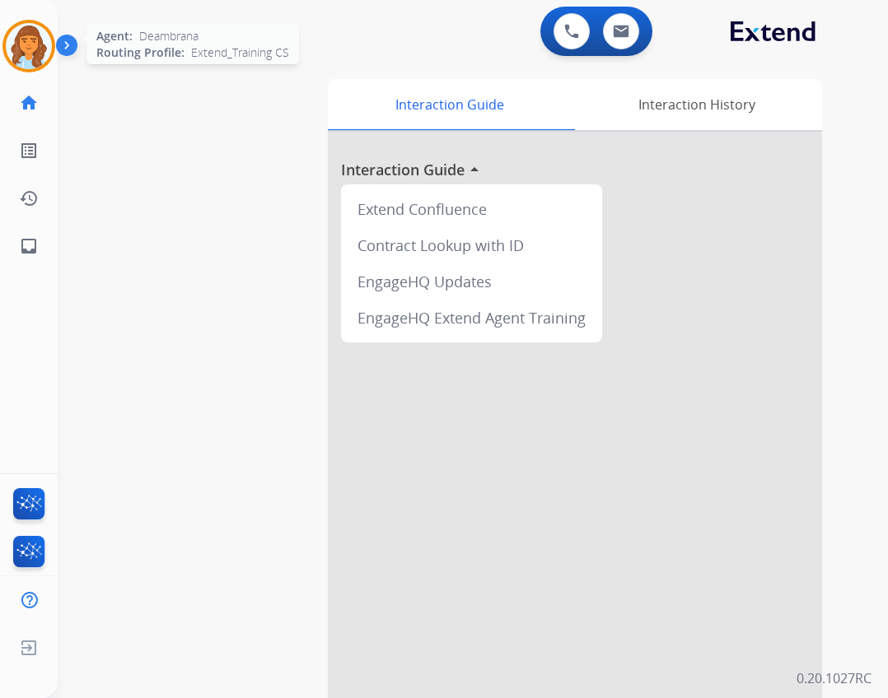
click at [26, 55] on img at bounding box center [29, 46] width 46 height 46
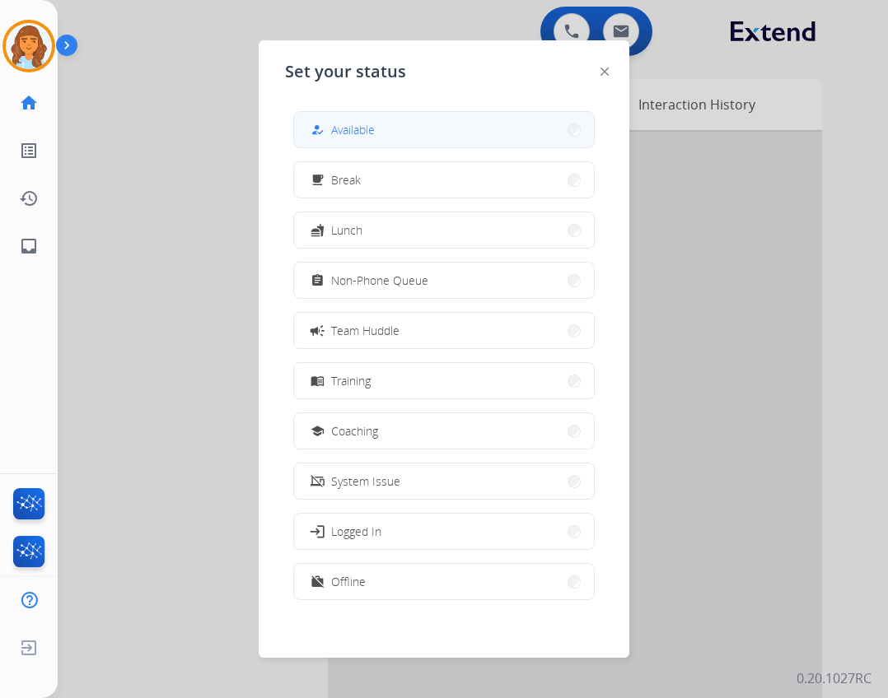
click at [415, 142] on button "how_to_reg Available" at bounding box center [444, 129] width 300 height 35
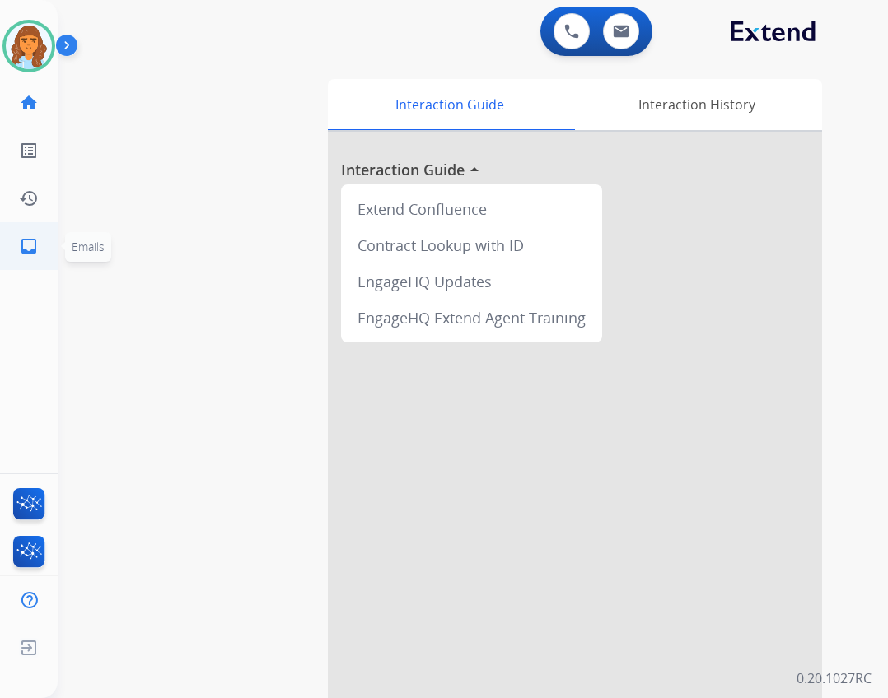
click at [51, 256] on li "inbox Emails Emails" at bounding box center [29, 246] width 46 height 46
click at [49, 242] on link "inbox Emails" at bounding box center [29, 246] width 46 height 46
select select "**********"
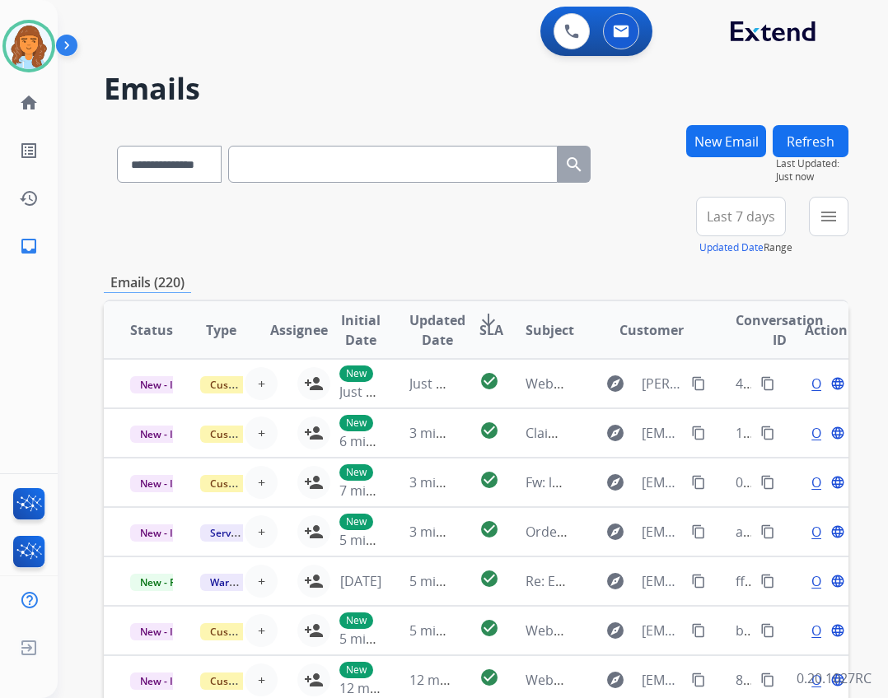
click at [828, 133] on button "Refresh" at bounding box center [810, 141] width 76 height 32
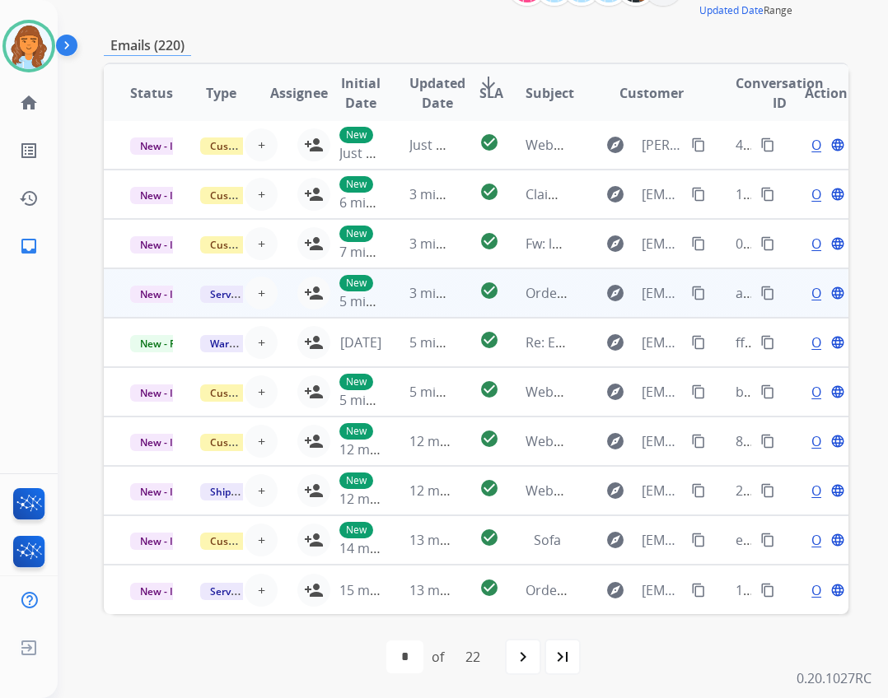
scroll to position [239, 0]
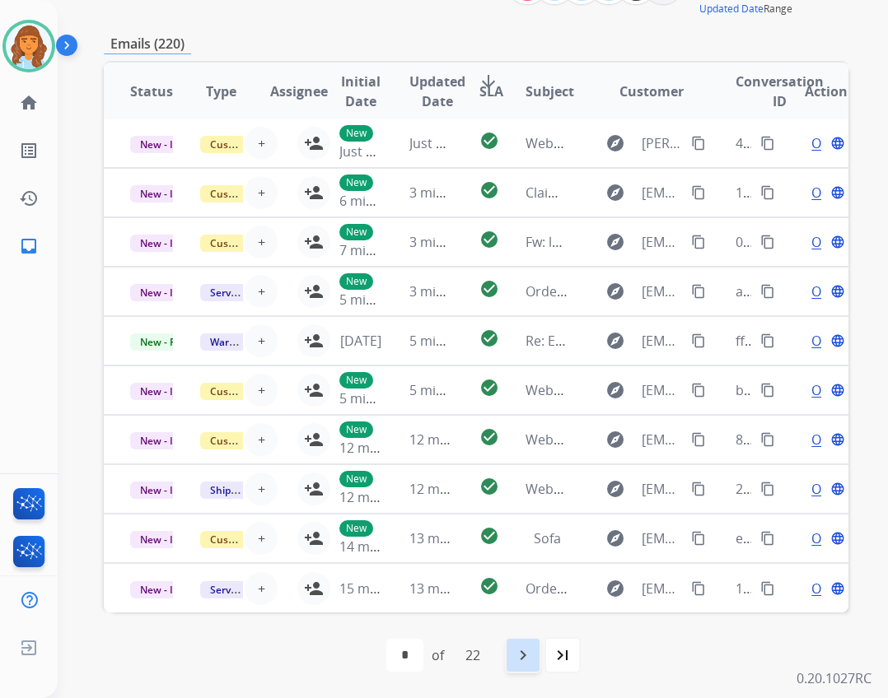
click at [522, 659] on mat-icon "navigate_next" at bounding box center [523, 655] width 20 height 20
select select "*"
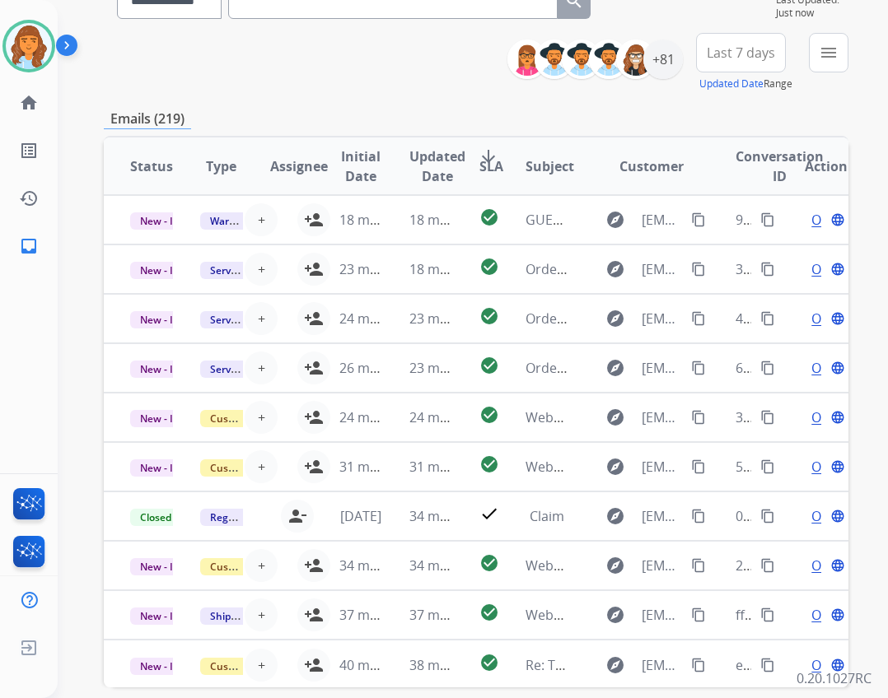
scroll to position [0, 0]
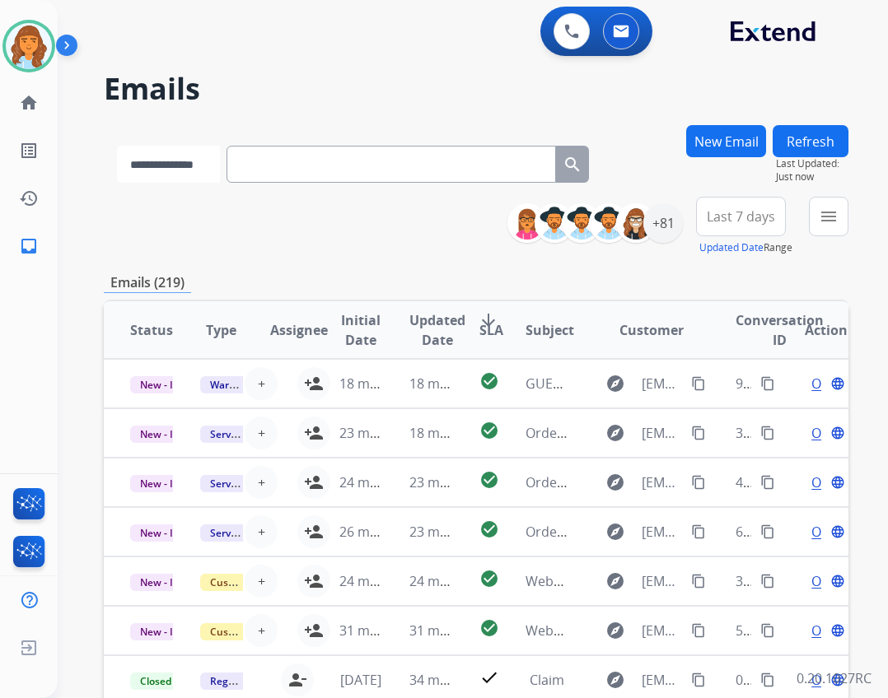
click at [220, 174] on select "**********" at bounding box center [168, 164] width 103 height 37
select select "**********"
click at [117, 146] on select "**********" at bounding box center [168, 164] width 103 height 37
paste input "**********"
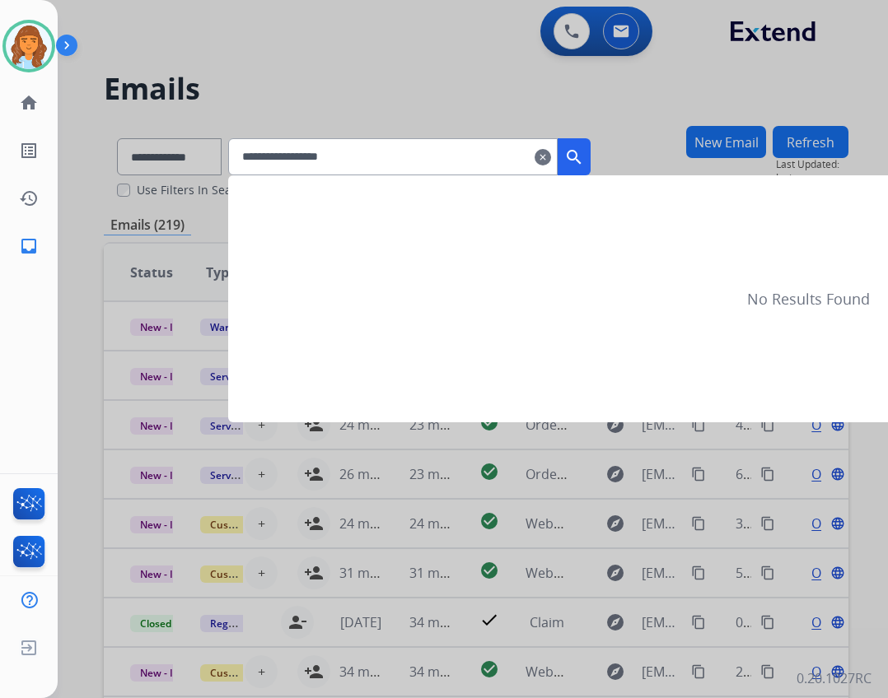
type input "**********"
click at [584, 147] on mat-icon "search" at bounding box center [574, 157] width 20 height 20
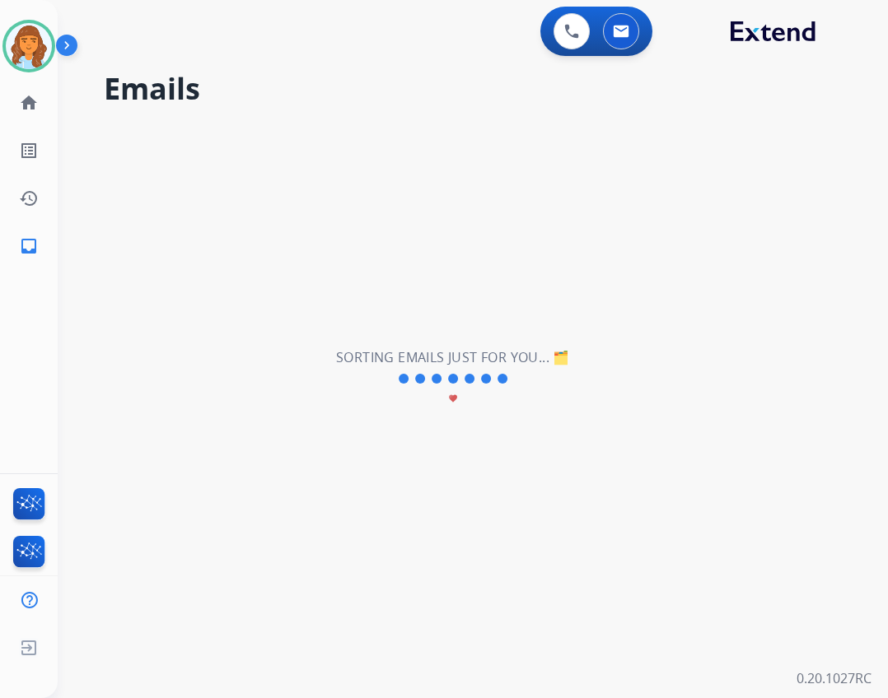
select select "*"
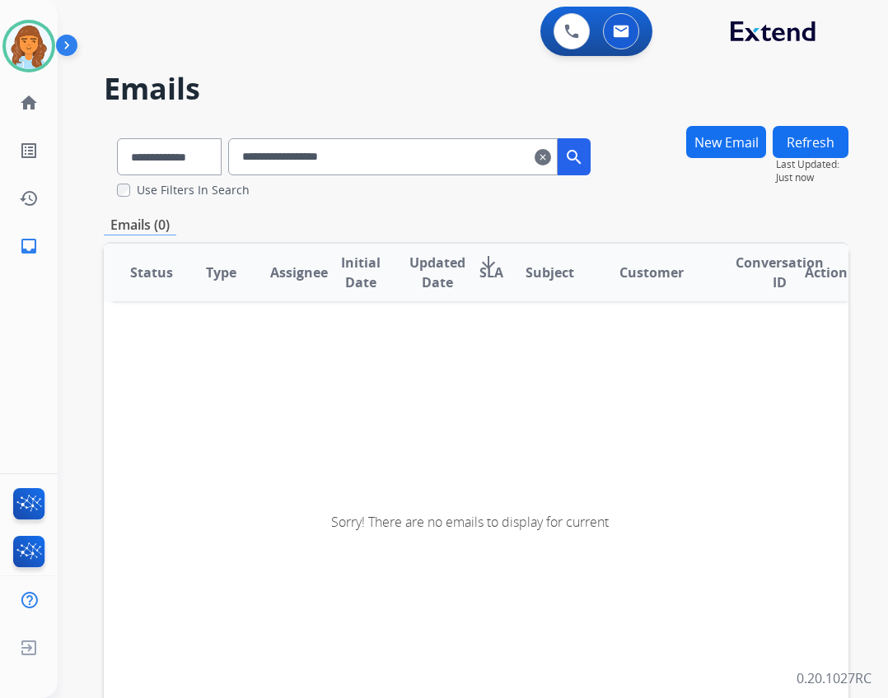
click at [584, 151] on mat-icon "search" at bounding box center [574, 157] width 20 height 20
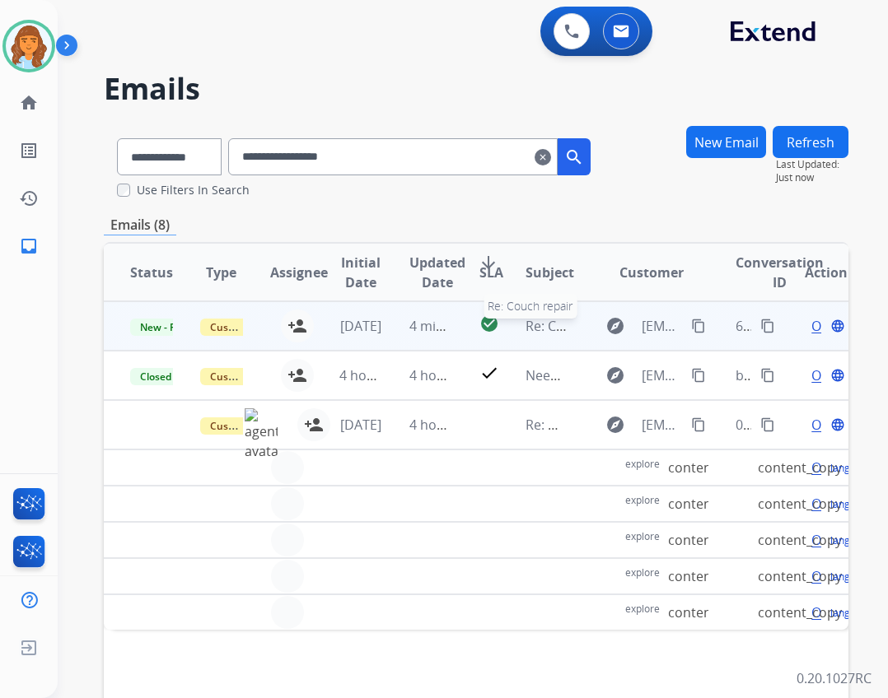
click at [536, 323] on span "Re: Couch repair" at bounding box center [576, 326] width 103 height 18
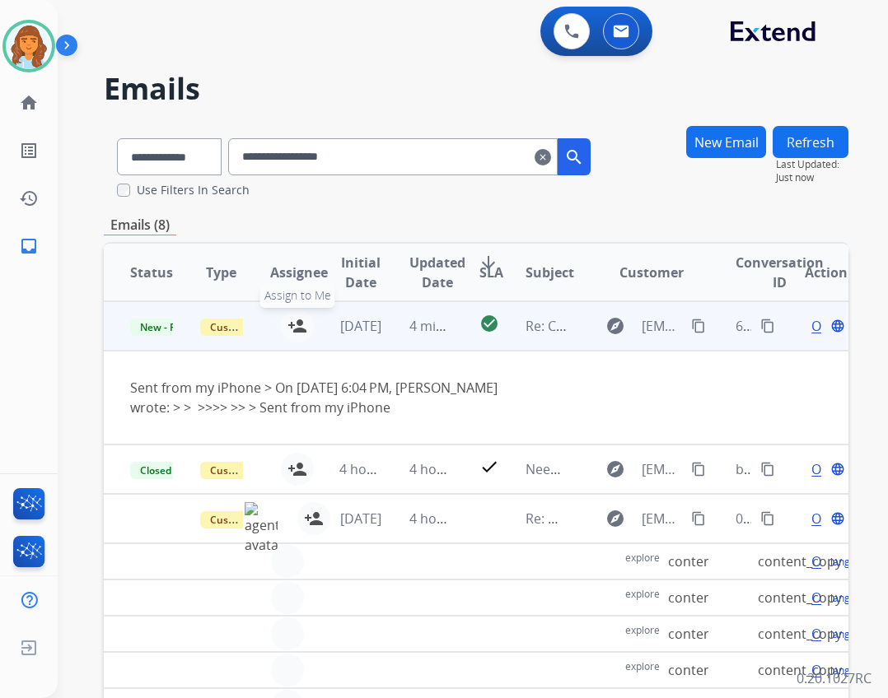
click at [305, 326] on button "person_add Assign to Me" at bounding box center [297, 326] width 33 height 33
click at [811, 327] on span "Open" at bounding box center [828, 326] width 34 height 20
click at [811, 329] on span "Open" at bounding box center [828, 326] width 34 height 20
click at [811, 323] on span "Open" at bounding box center [828, 326] width 34 height 20
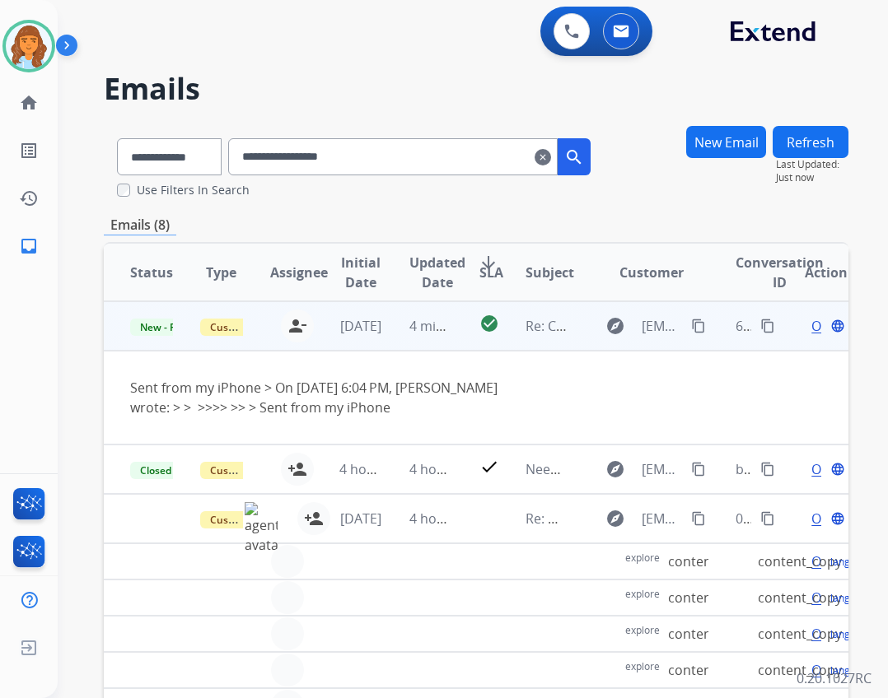
click at [804, 324] on div "Open language" at bounding box center [825, 326] width 43 height 20
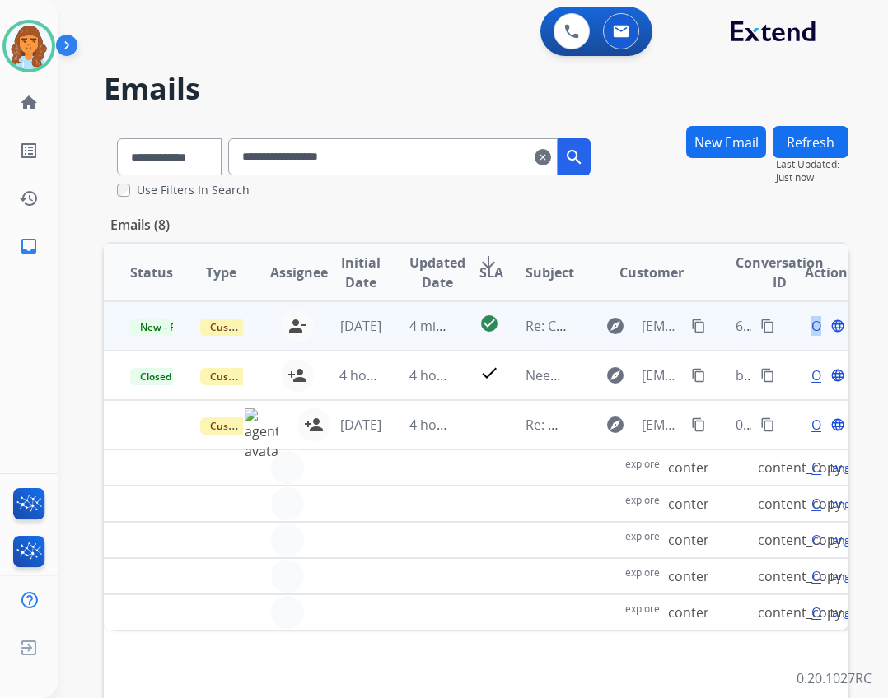
click at [804, 325] on div "Open language" at bounding box center [825, 326] width 43 height 20
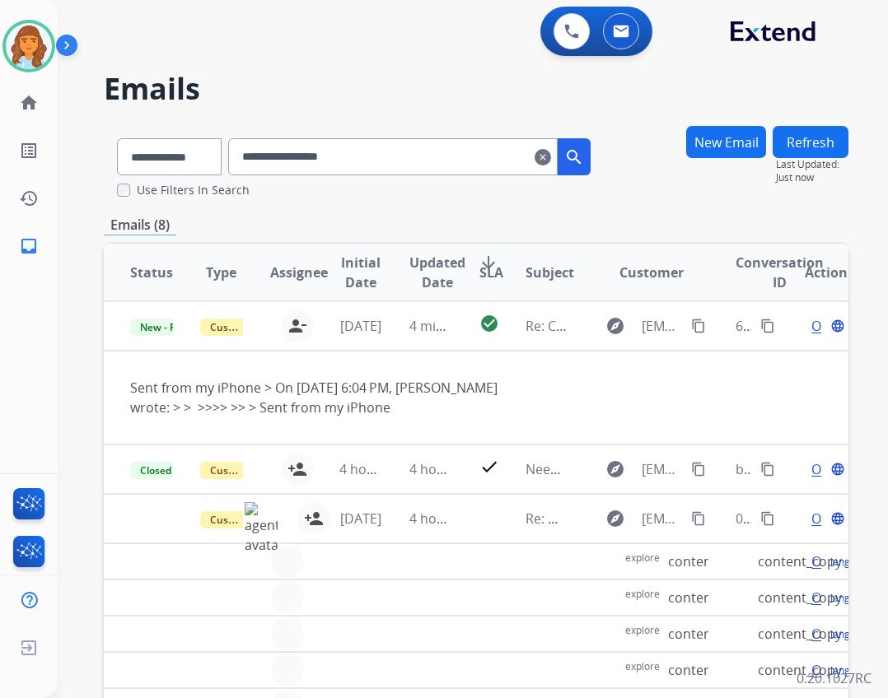
click at [826, 220] on div "Emails (8)" at bounding box center [476, 225] width 744 height 21
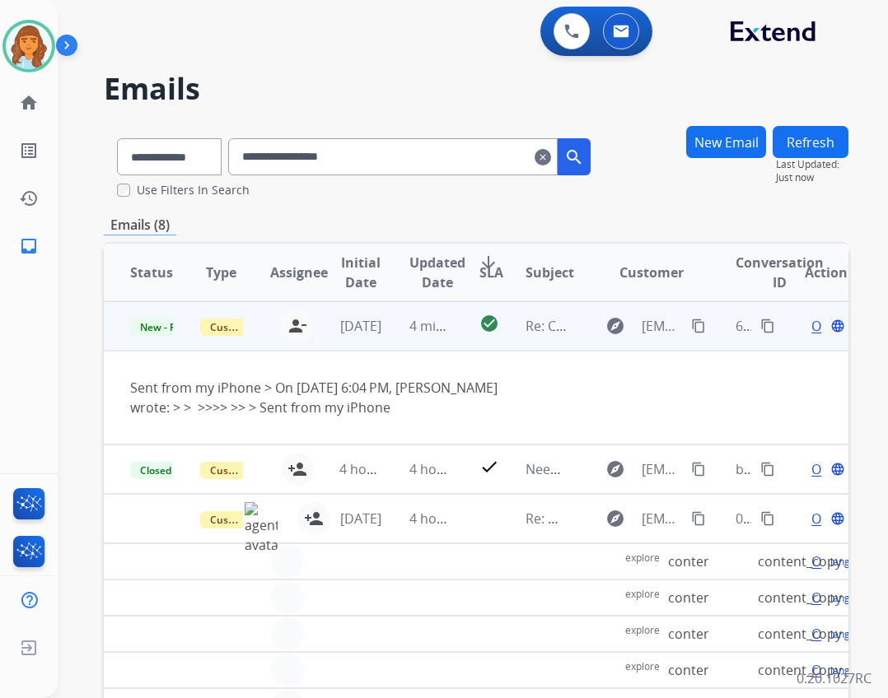
click at [811, 325] on span "Open" at bounding box center [828, 326] width 34 height 20
click at [811, 328] on span "Open" at bounding box center [828, 326] width 34 height 20
click at [799, 327] on button "language Launch Portal" at bounding box center [809, 326] width 20 height 20
click at [811, 328] on span "Open" at bounding box center [828, 326] width 34 height 20
click at [811, 323] on span "Open" at bounding box center [828, 326] width 34 height 20
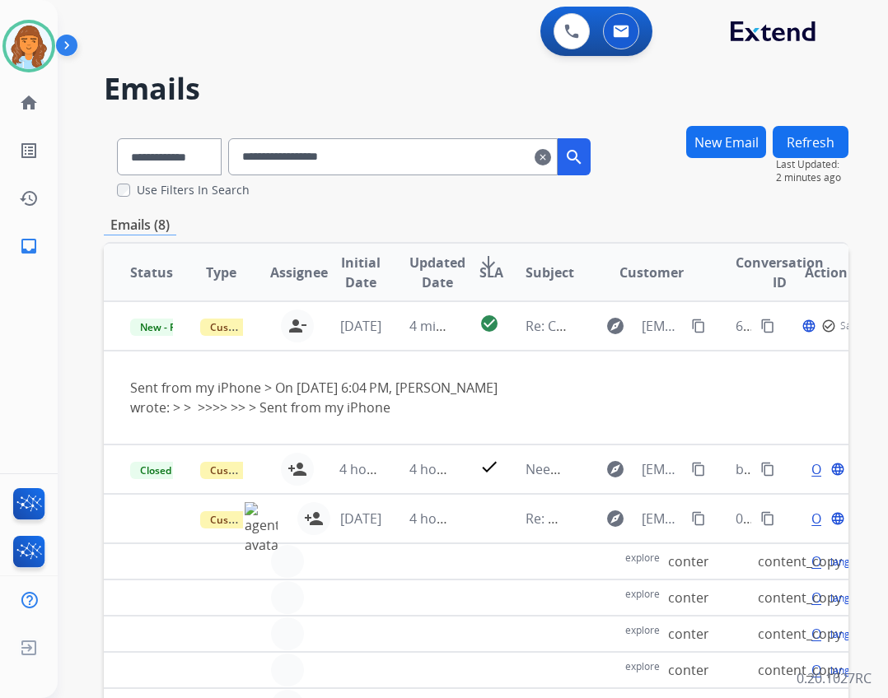
click at [582, 161] on button "search" at bounding box center [573, 156] width 33 height 37
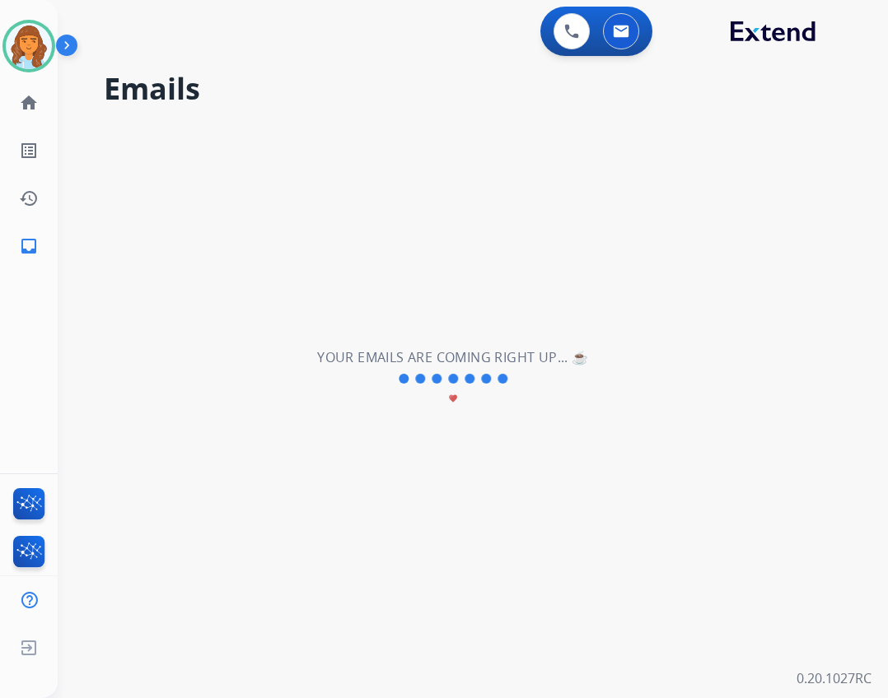
drag, startPoint x: 467, startPoint y: 306, endPoint x: 468, endPoint y: 348, distance: 42.0
click at [467, 324] on div "**********" at bounding box center [453, 378] width 790 height 639
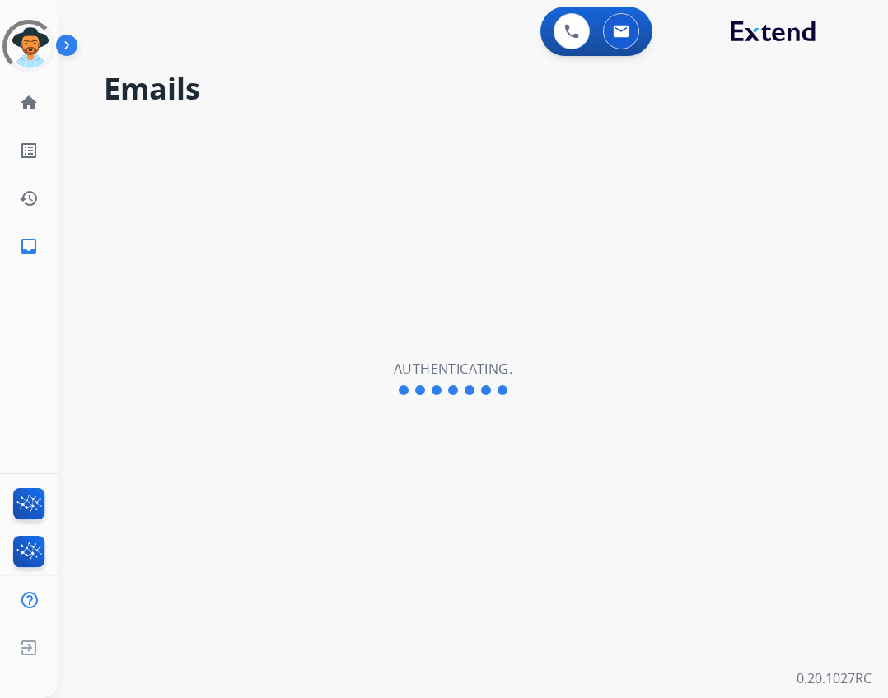
select select "**********"
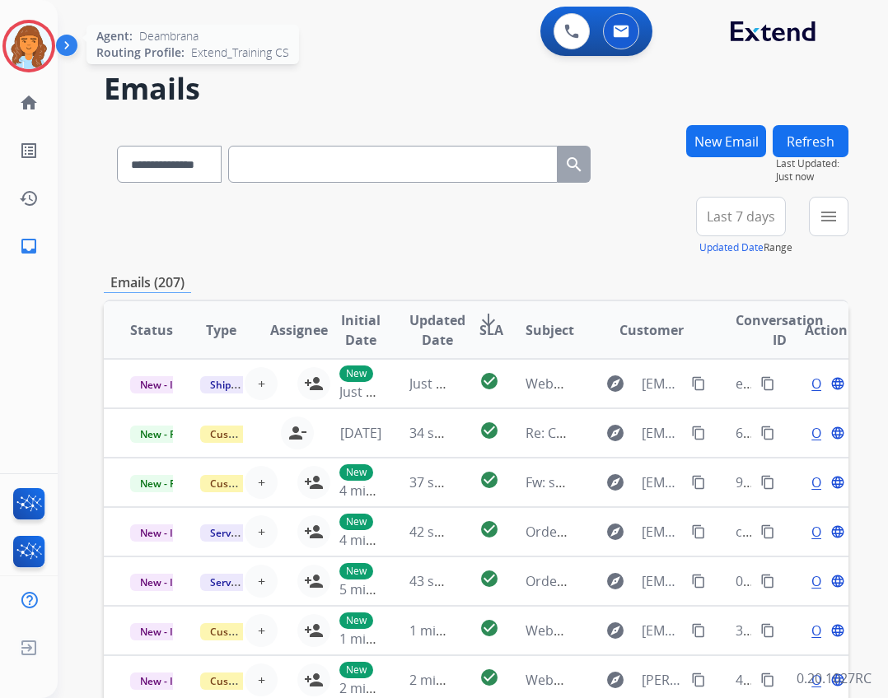
click at [44, 43] on img at bounding box center [29, 46] width 46 height 46
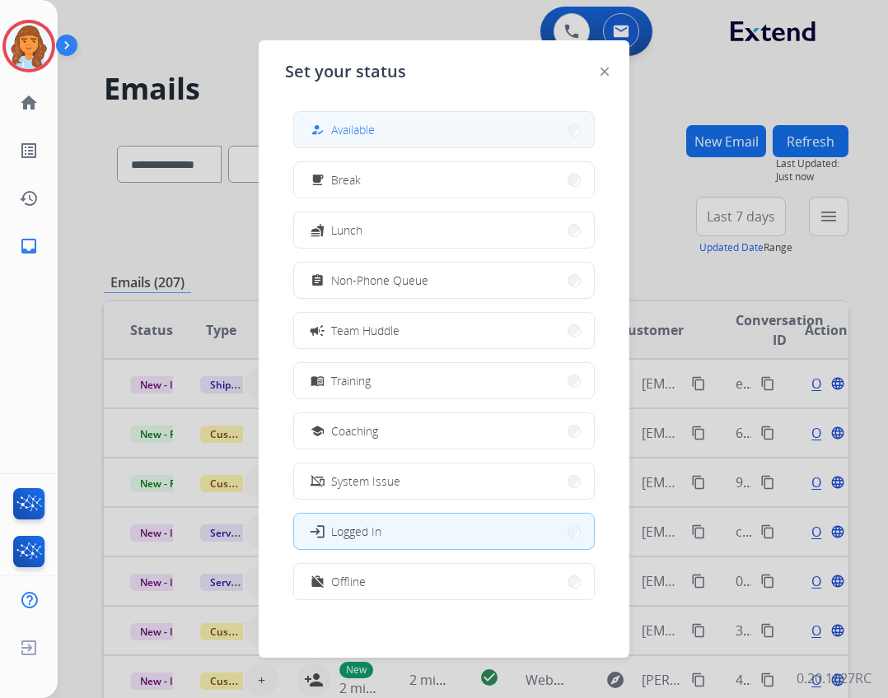
click at [338, 135] on span "Available" at bounding box center [353, 129] width 44 height 17
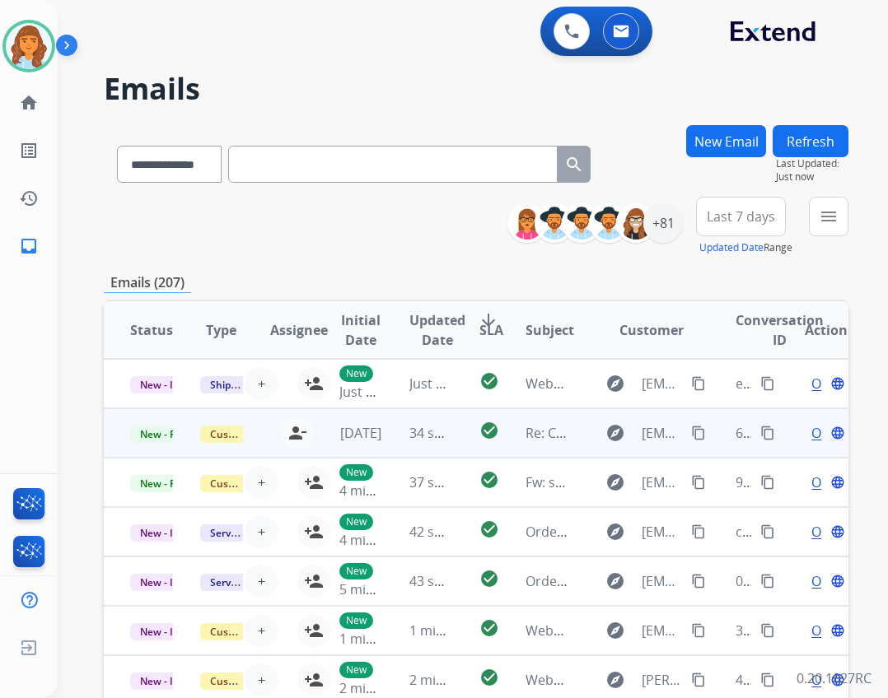
click at [811, 433] on span "Open" at bounding box center [828, 433] width 34 height 20
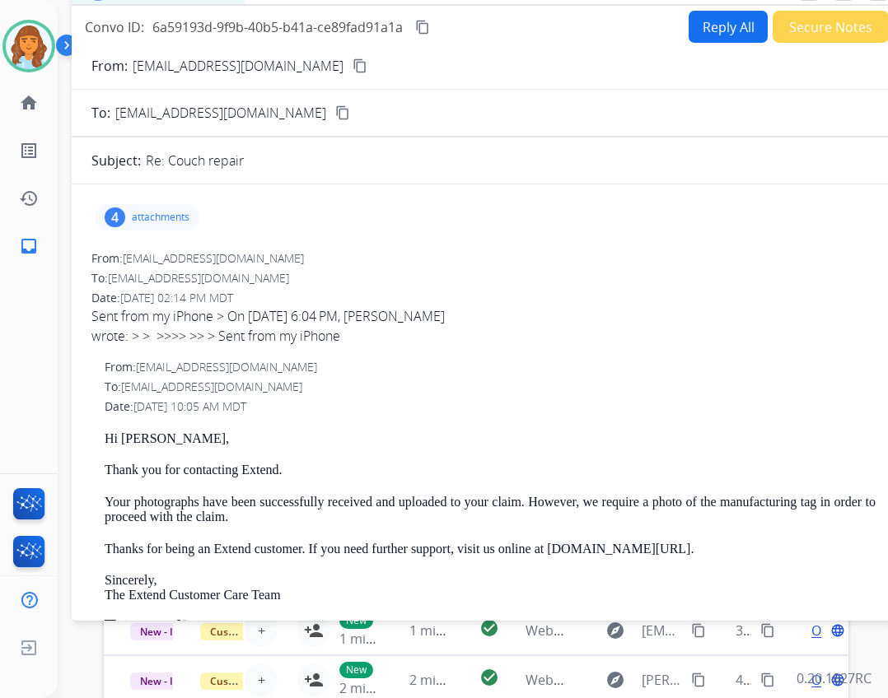
drag, startPoint x: 217, startPoint y: 129, endPoint x: 263, endPoint y: -11, distance: 147.4
click at [263, 0] on html "**********" at bounding box center [444, 349] width 888 height 698
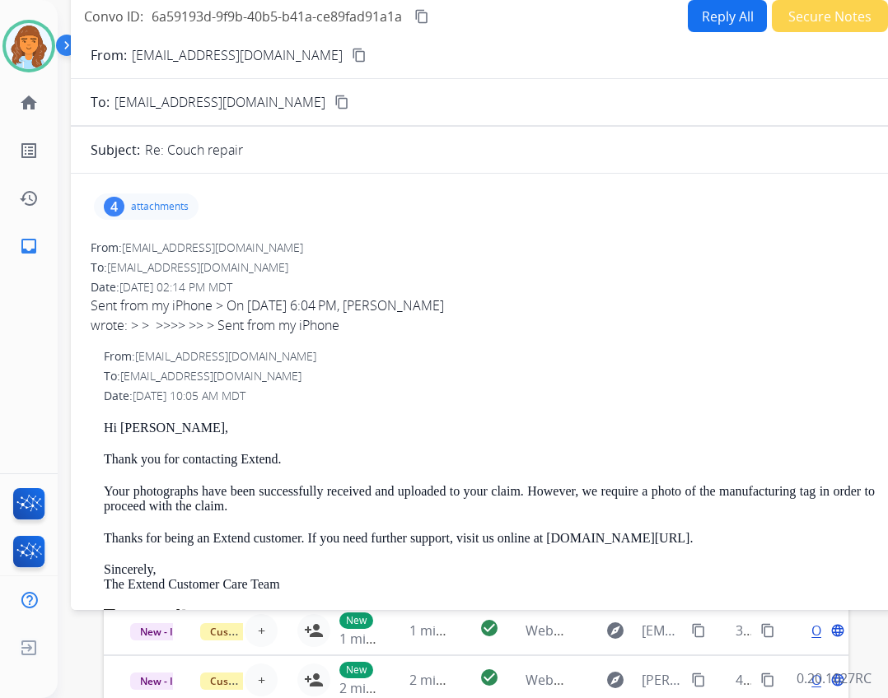
click at [179, 202] on p "attachments" at bounding box center [160, 206] width 58 height 13
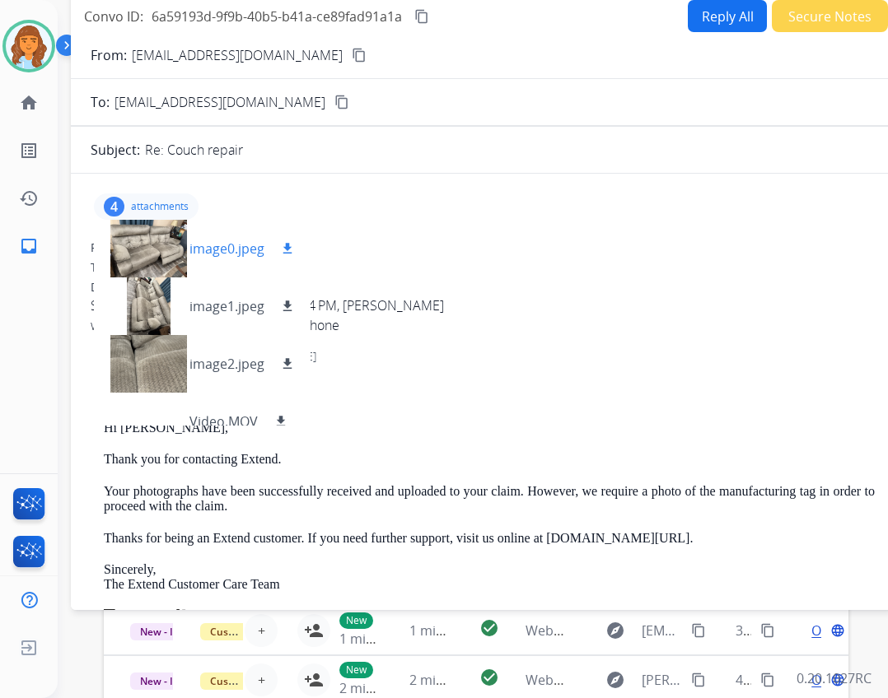
click at [141, 249] on div at bounding box center [148, 249] width 82 height 58
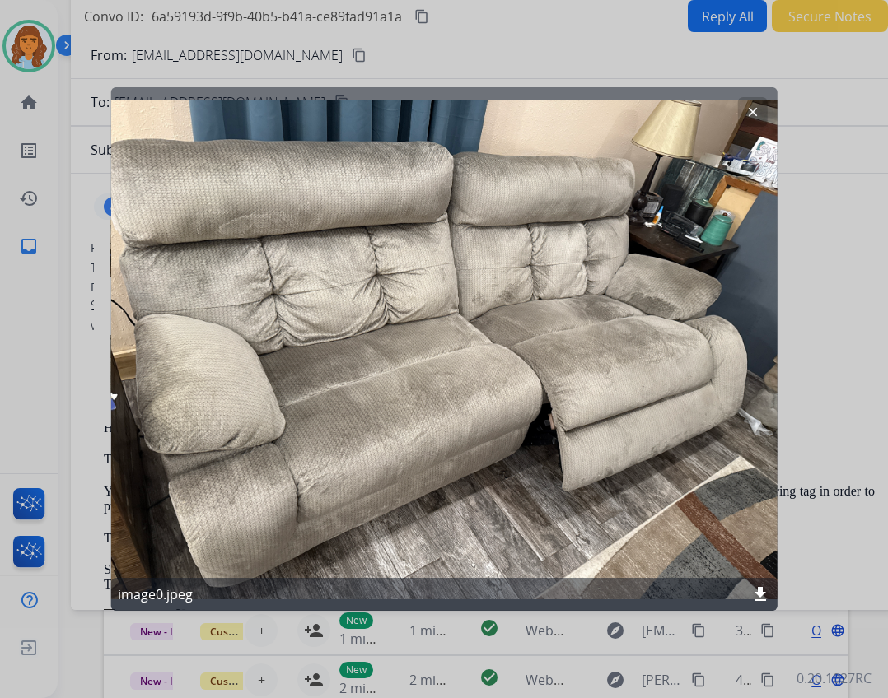
click at [758, 109] on mat-icon "clear" at bounding box center [751, 112] width 15 height 15
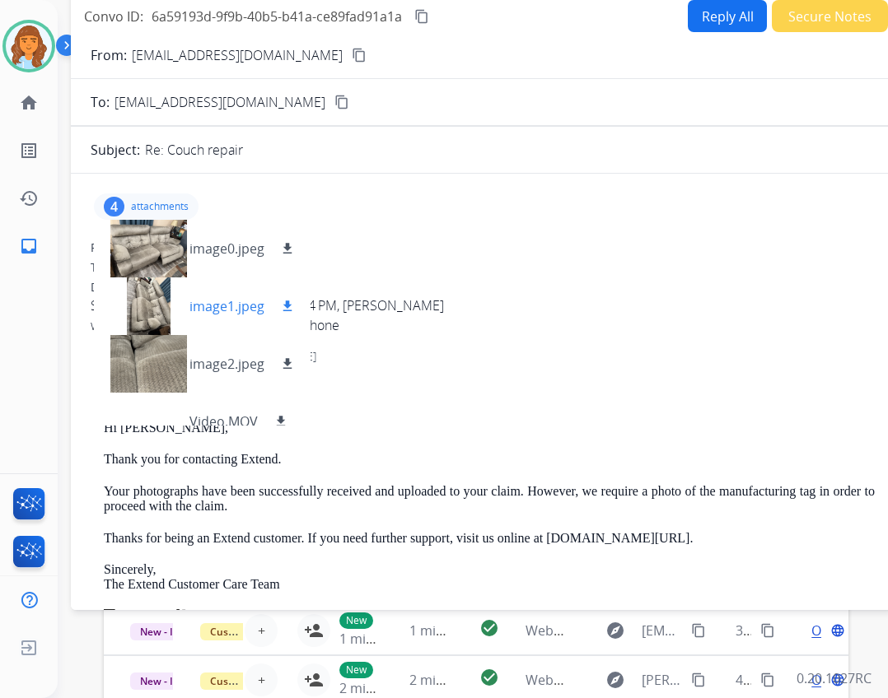
click at [149, 292] on div at bounding box center [148, 306] width 82 height 58
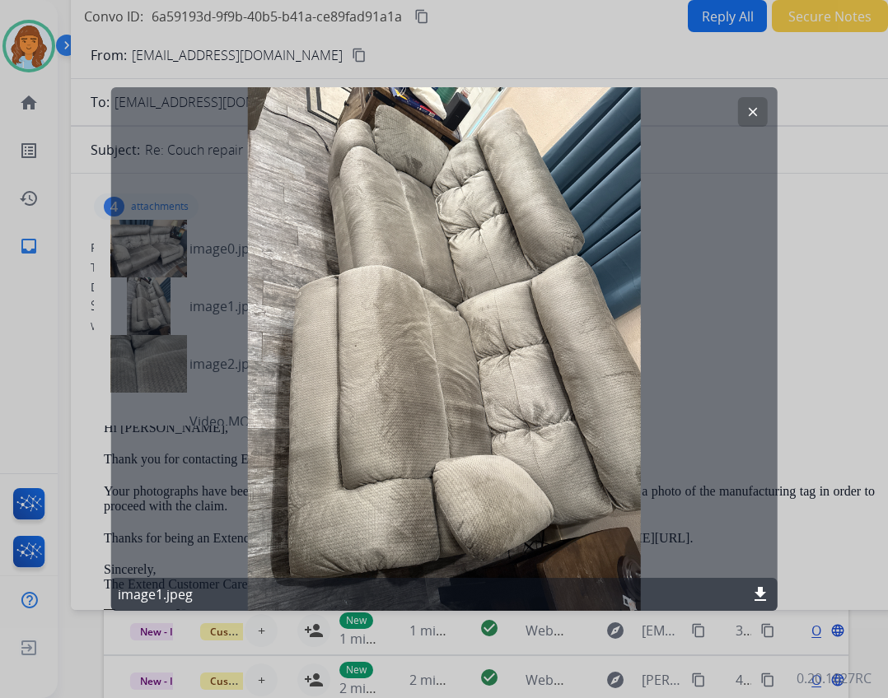
drag, startPoint x: 753, startPoint y: 106, endPoint x: 610, endPoint y: 189, distance: 165.2
click at [753, 108] on mat-icon "clear" at bounding box center [751, 112] width 15 height 15
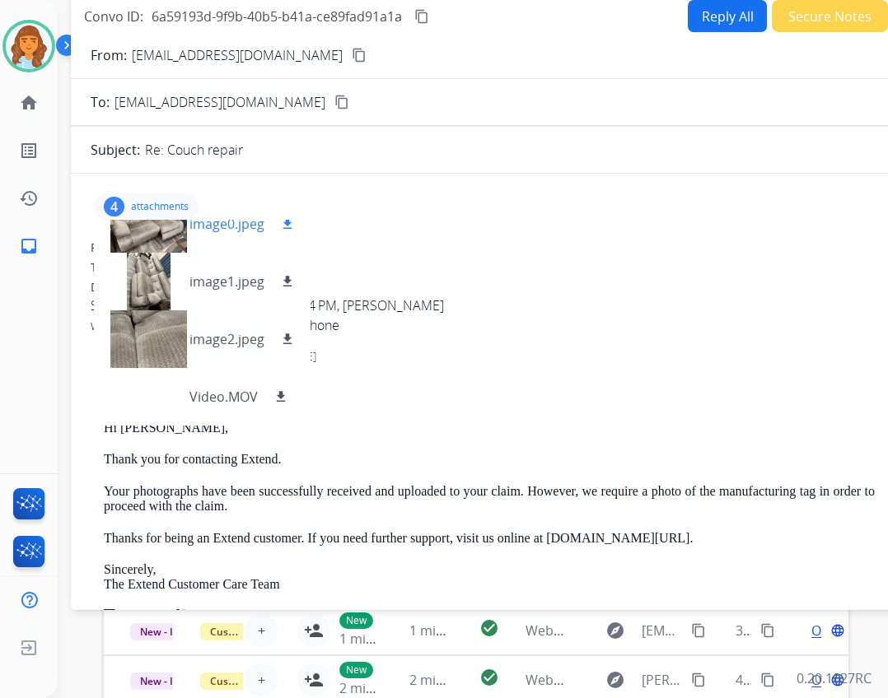
click at [280, 227] on mat-icon "download" at bounding box center [287, 224] width 15 height 15
drag, startPoint x: 143, startPoint y: 290, endPoint x: 166, endPoint y: 316, distance: 35.0
click at [166, 318] on div "image0.jpeg download image1.jpeg download image2.jpeg download Video.MOV downlo…" at bounding box center [202, 323] width 217 height 206
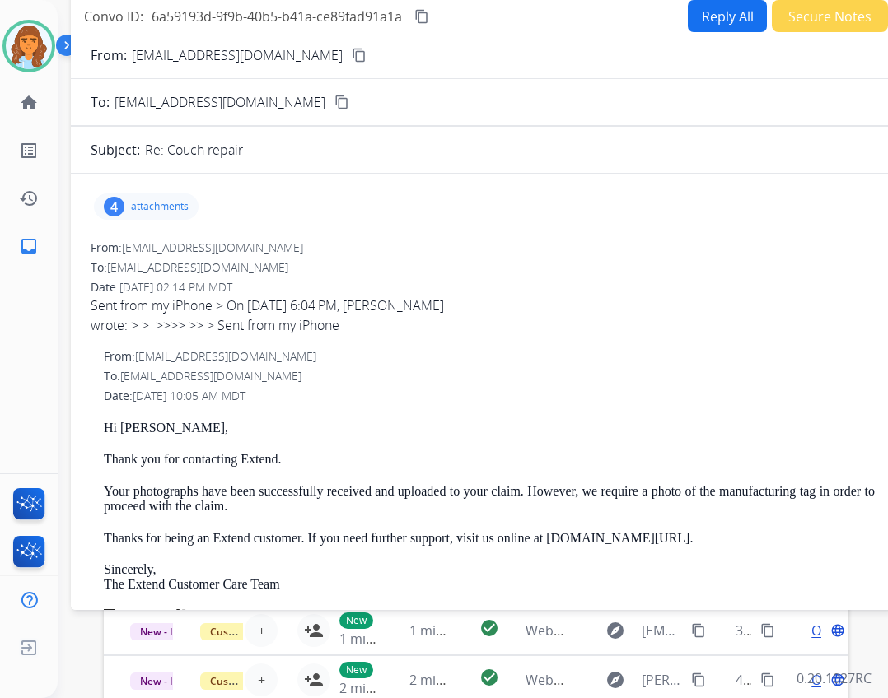
click at [159, 204] on p "attachments" at bounding box center [160, 206] width 58 height 13
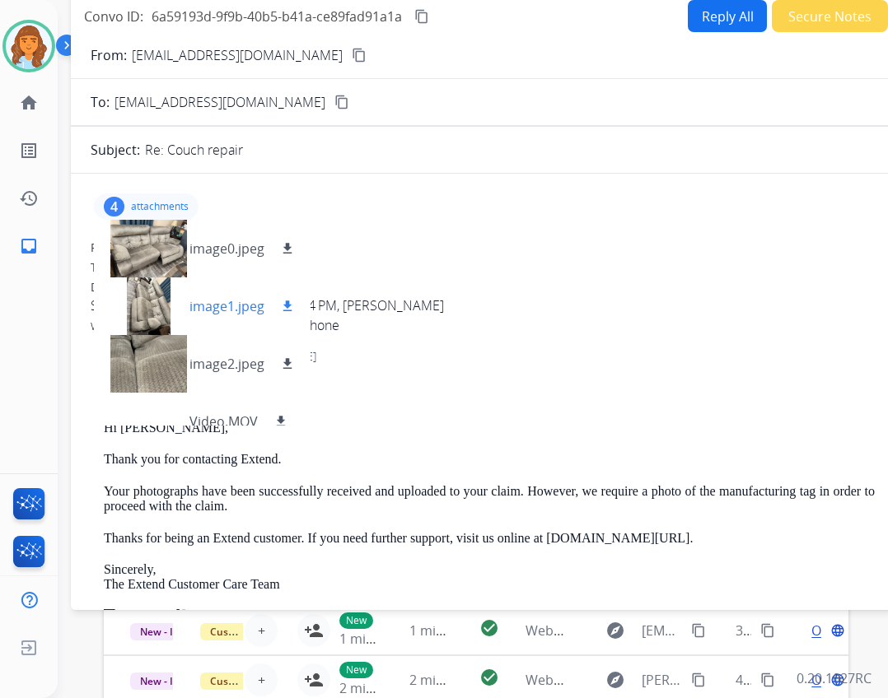
click at [293, 296] on button "download" at bounding box center [287, 306] width 20 height 20
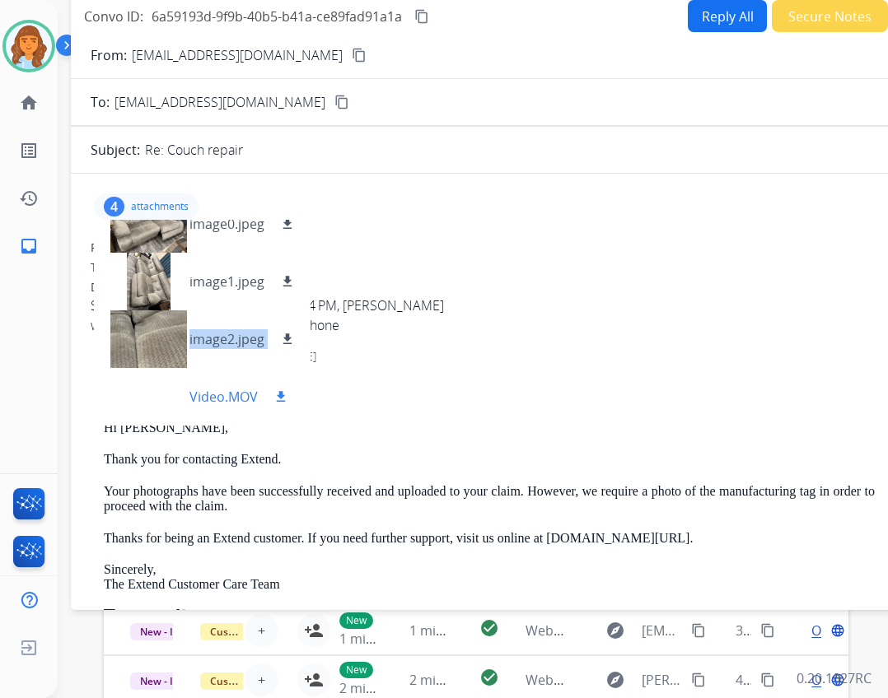
drag, startPoint x: 140, startPoint y: 379, endPoint x: 146, endPoint y: 392, distance: 14.4
click at [145, 396] on div "image0.jpeg download image1.jpeg download image2.jpeg download Video.MOV downlo…" at bounding box center [202, 323] width 217 height 206
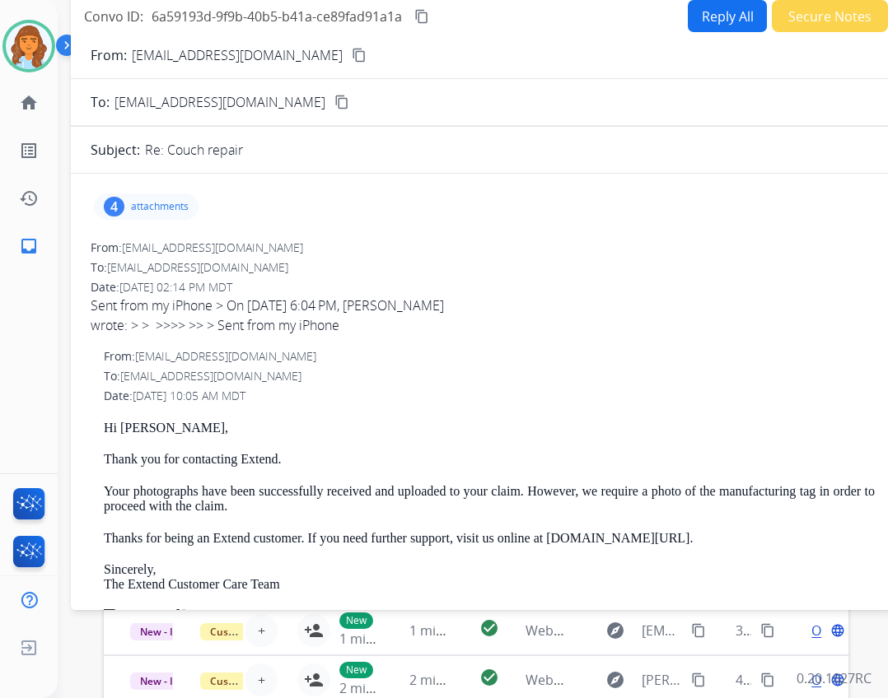
click at [153, 202] on p "attachments" at bounding box center [160, 206] width 58 height 13
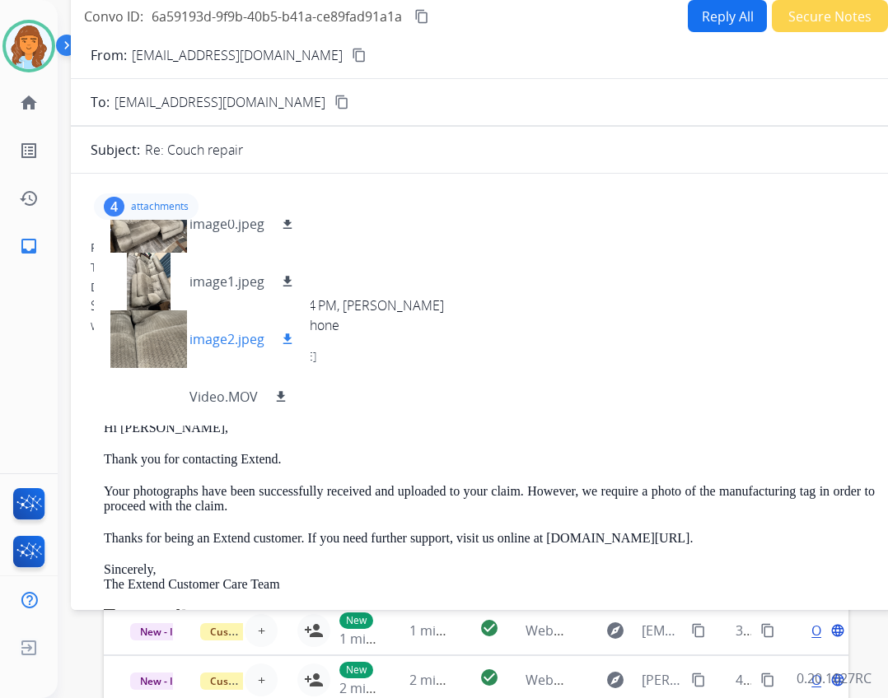
click at [287, 341] on mat-icon "download" at bounding box center [287, 339] width 15 height 15
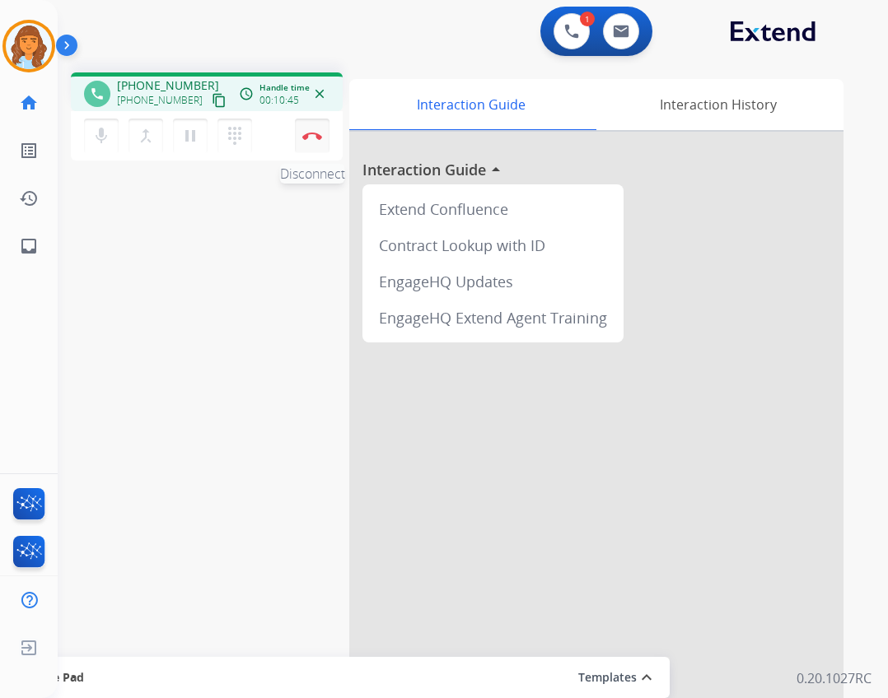
click at [315, 135] on img at bounding box center [312, 136] width 20 height 8
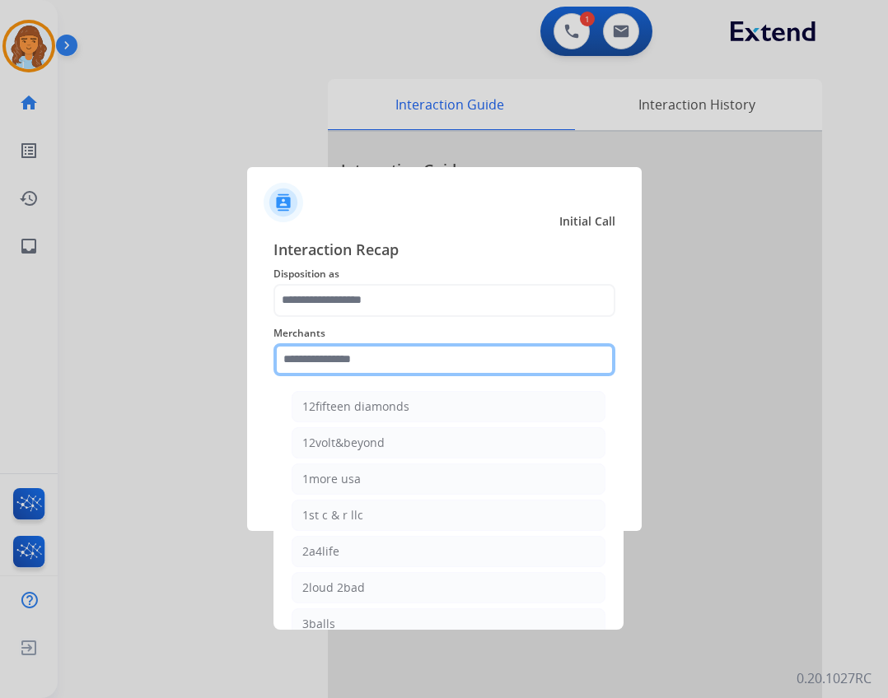
click at [354, 356] on input "text" at bounding box center [444, 359] width 342 height 33
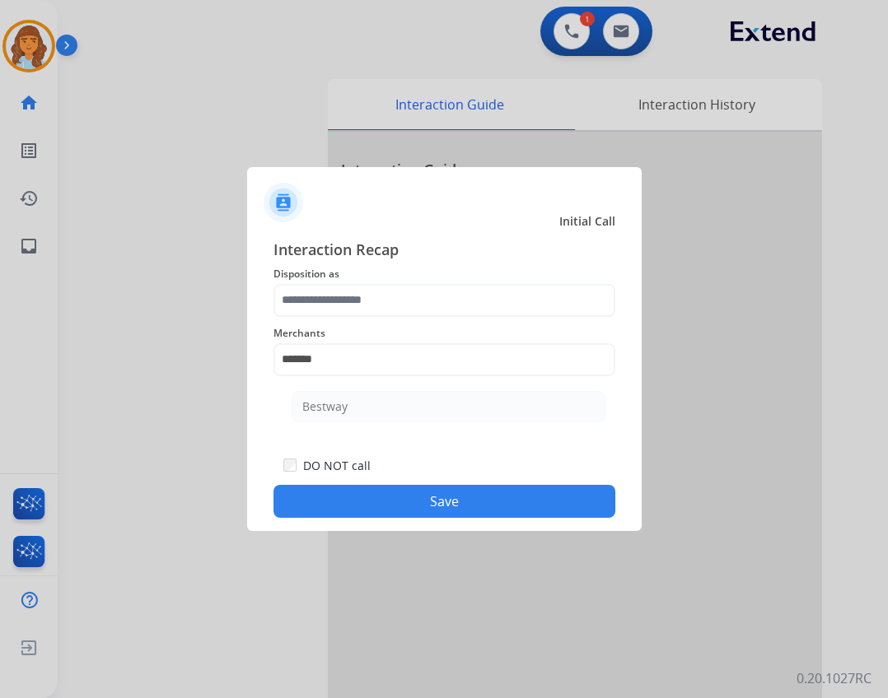
click at [471, 412] on li "Bestway" at bounding box center [448, 406] width 314 height 31
type input "*******"
drag, startPoint x: 454, startPoint y: 274, endPoint x: 456, endPoint y: 287, distance: 13.4
click at [454, 277] on span "Disposition as" at bounding box center [444, 274] width 342 height 20
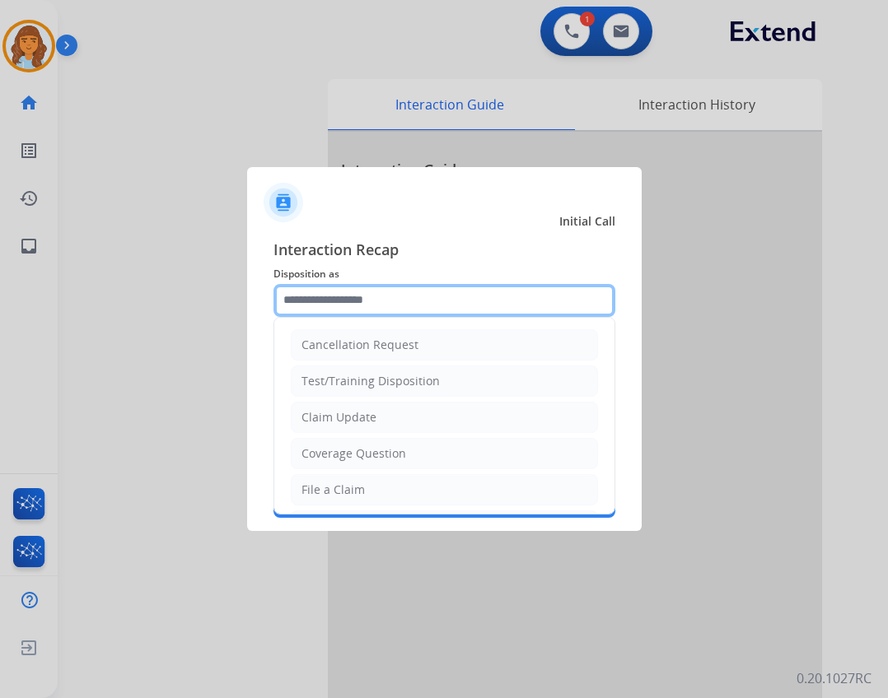
click at [459, 292] on input "text" at bounding box center [444, 300] width 342 height 33
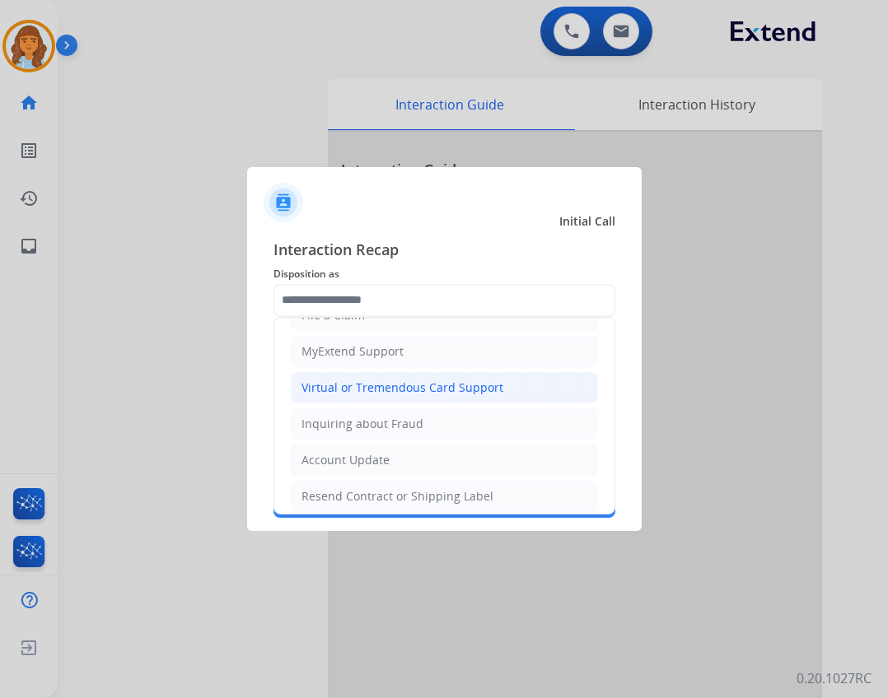
click at [412, 388] on div "Virtual or Tremendous Card Support" at bounding box center [402, 388] width 202 height 16
type input "**********"
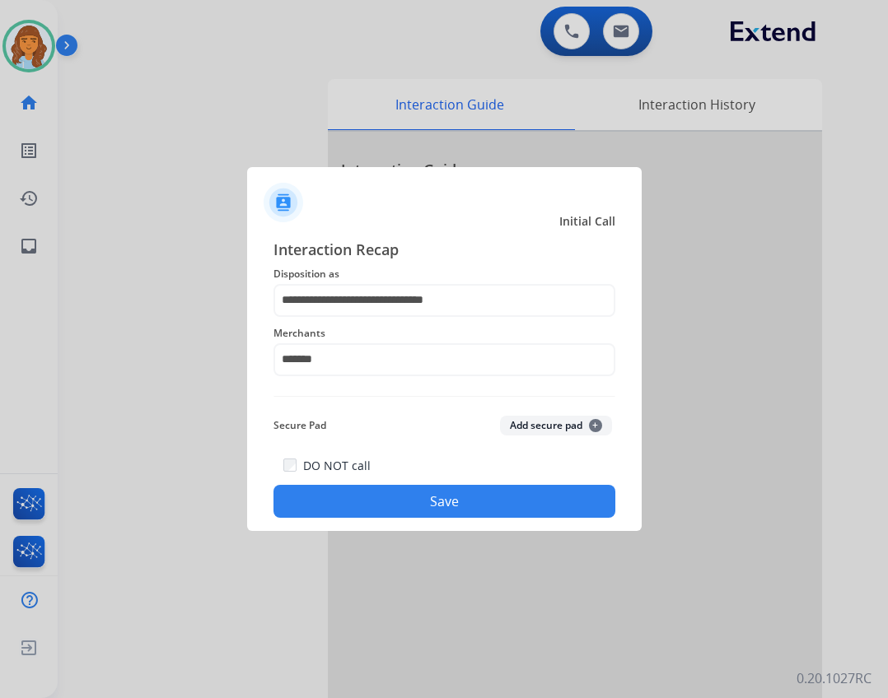
click at [506, 520] on div "**********" at bounding box center [444, 378] width 394 height 307
click at [517, 495] on button "Save" at bounding box center [444, 501] width 342 height 33
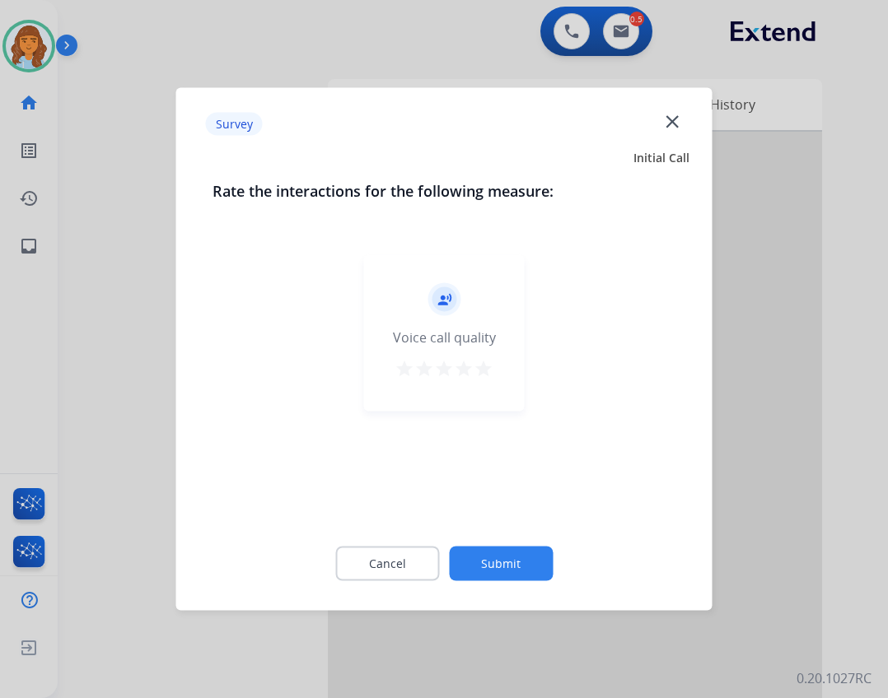
drag, startPoint x: 502, startPoint y: 561, endPoint x: 501, endPoint y: 569, distance: 8.4
click at [501, 569] on button "Submit" at bounding box center [501, 564] width 104 height 35
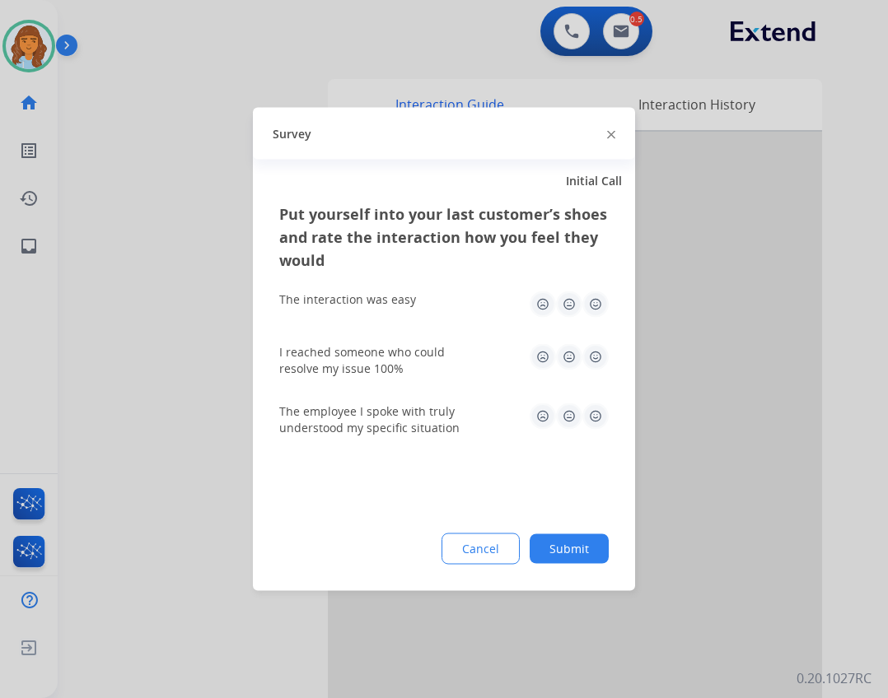
click at [580, 543] on button "Submit" at bounding box center [568, 549] width 79 height 30
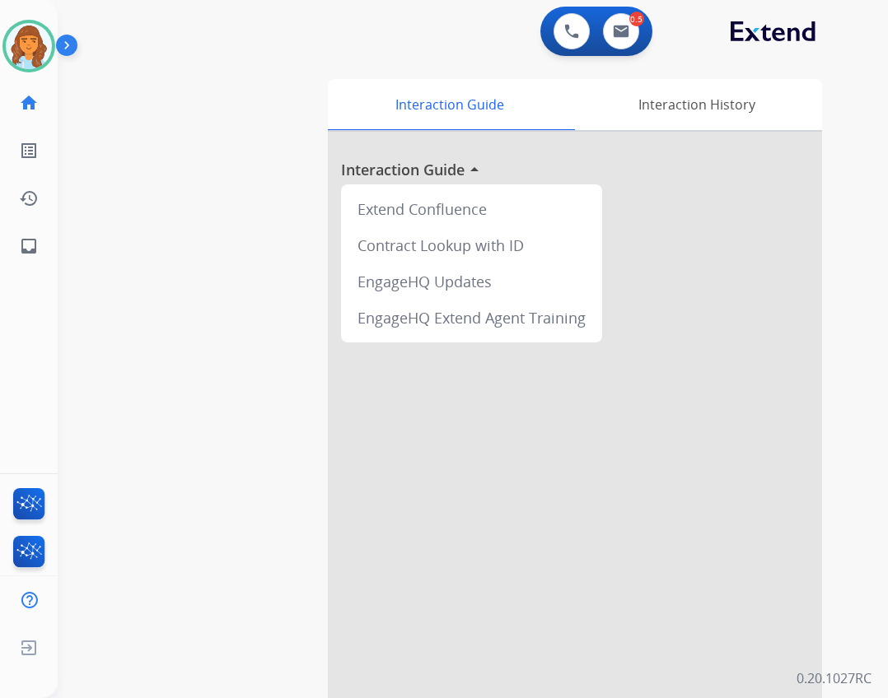
click at [16, 17] on div "Deambrana Available Edit Avatar Agent: Deambrana Routing Profile: Extend_Traini…" at bounding box center [29, 135] width 58 height 270
click at [29, 47] on img at bounding box center [29, 46] width 46 height 46
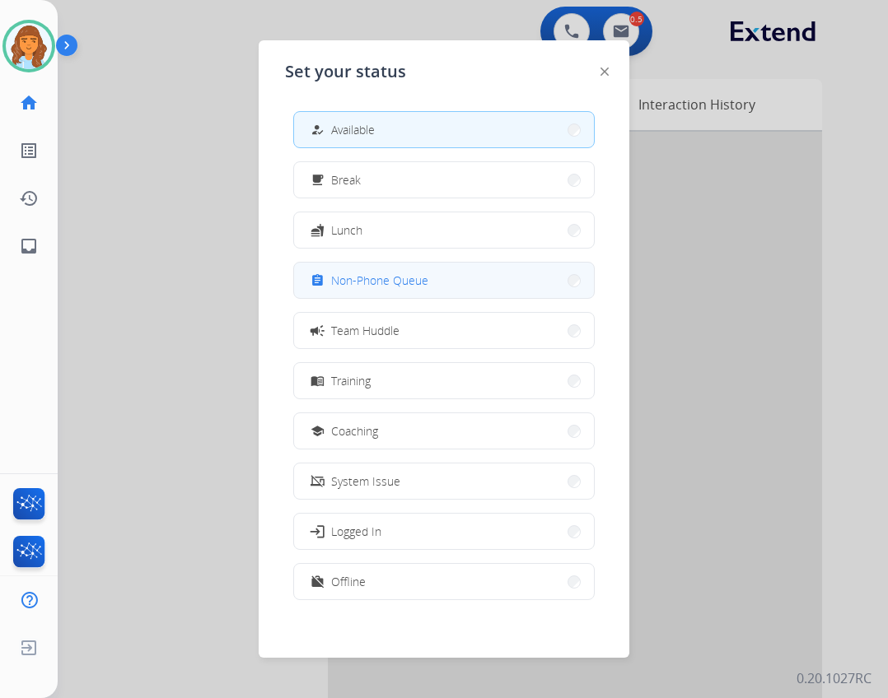
click at [402, 281] on span "Non-Phone Queue" at bounding box center [379, 280] width 97 height 17
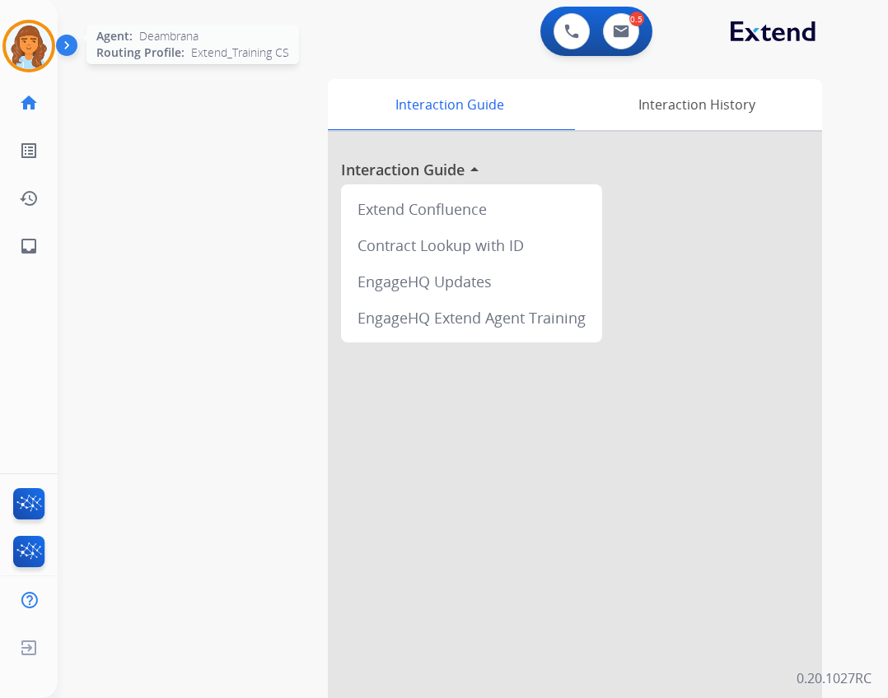
click at [40, 56] on img at bounding box center [29, 46] width 46 height 46
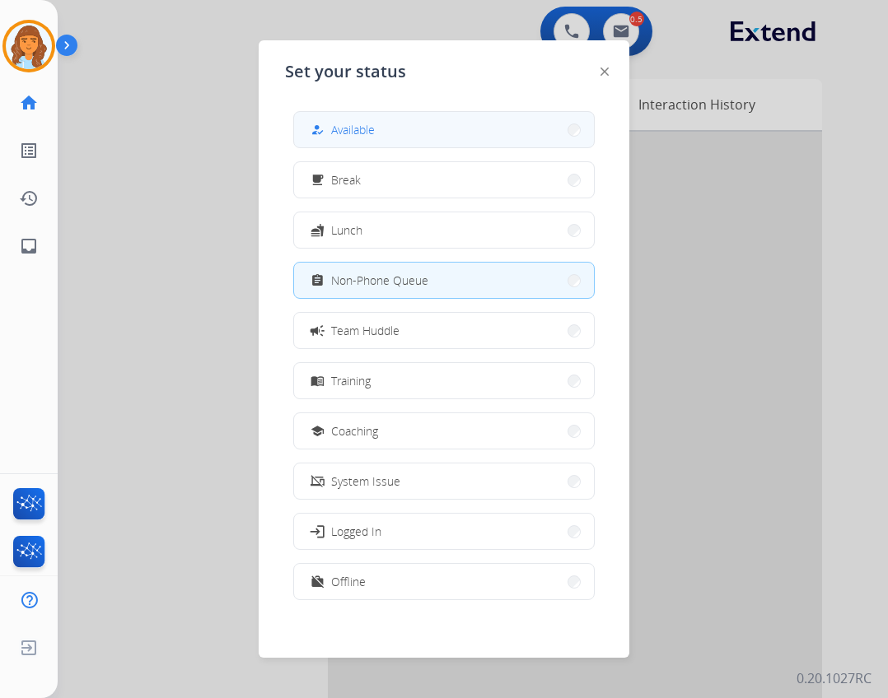
click at [417, 136] on button "how_to_reg Available" at bounding box center [444, 129] width 300 height 35
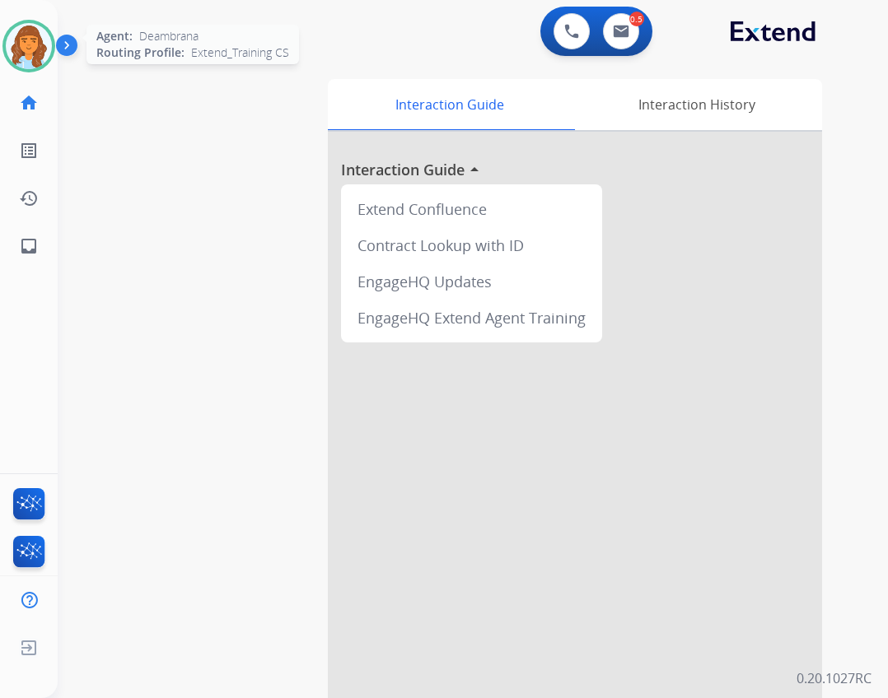
click at [49, 60] on div at bounding box center [28, 46] width 53 height 53
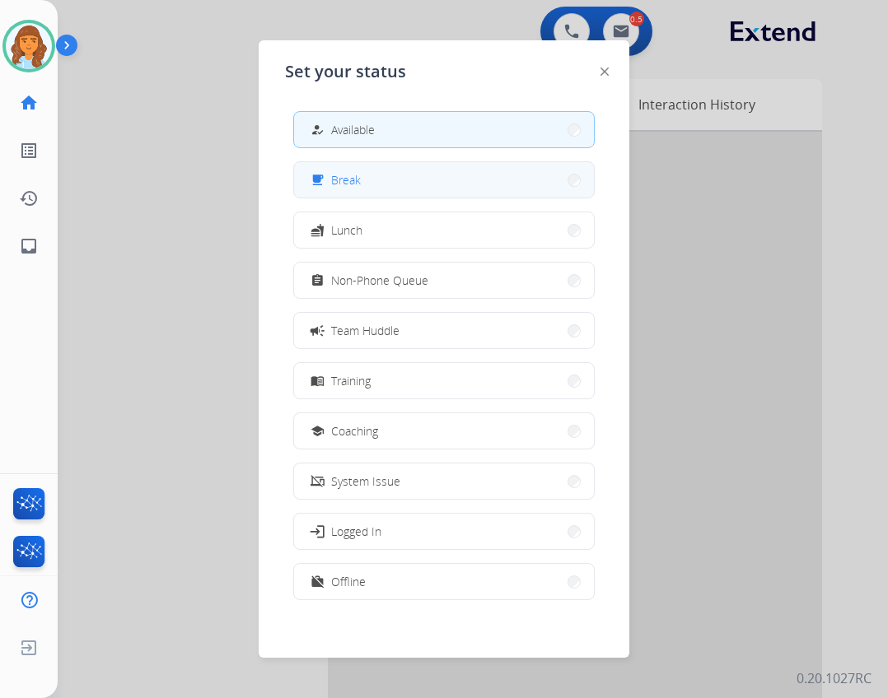
click at [351, 191] on button "free_breakfast Break" at bounding box center [444, 179] width 300 height 35
